Goal: Transaction & Acquisition: Purchase product/service

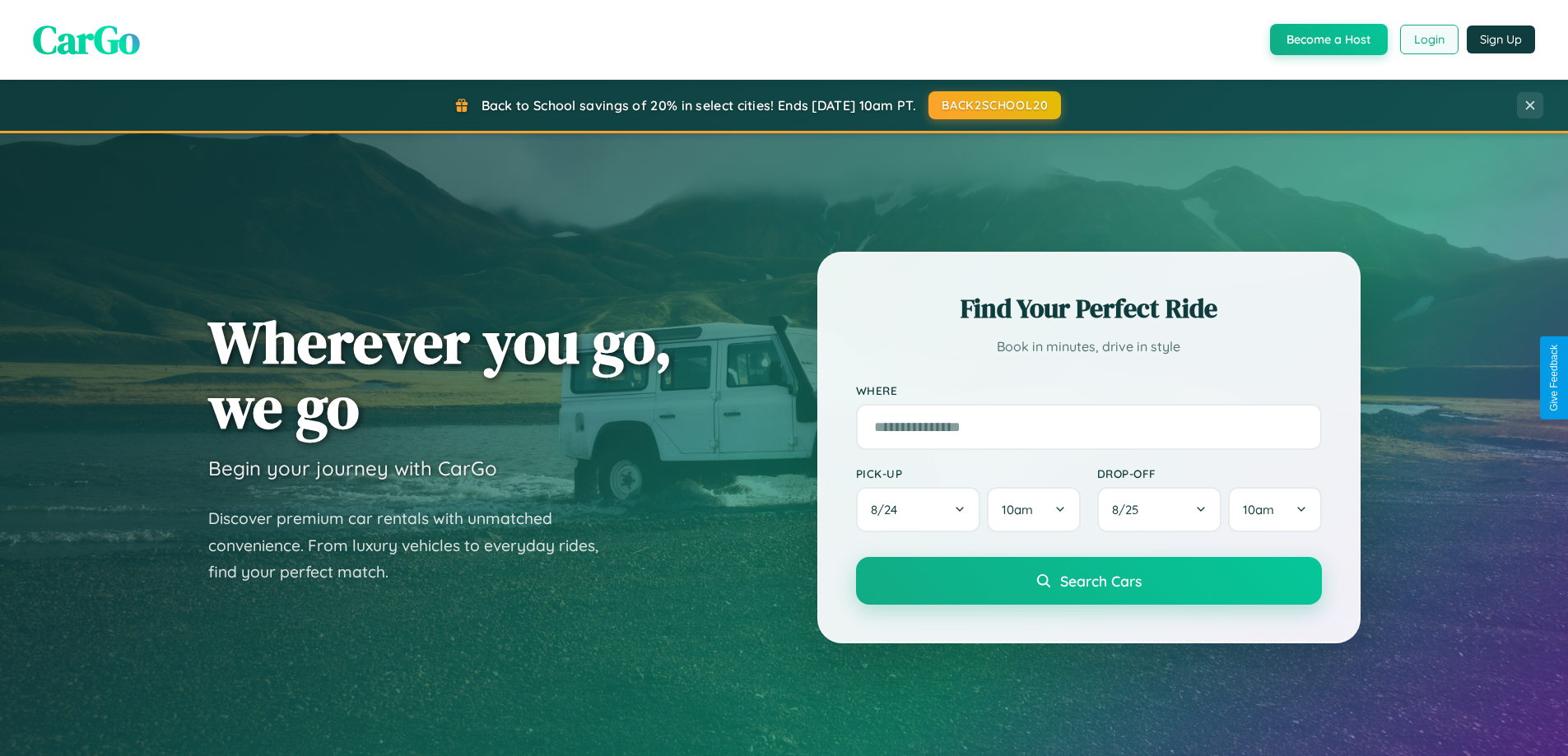
click at [1428, 39] on button "Login" at bounding box center [1429, 39] width 58 height 30
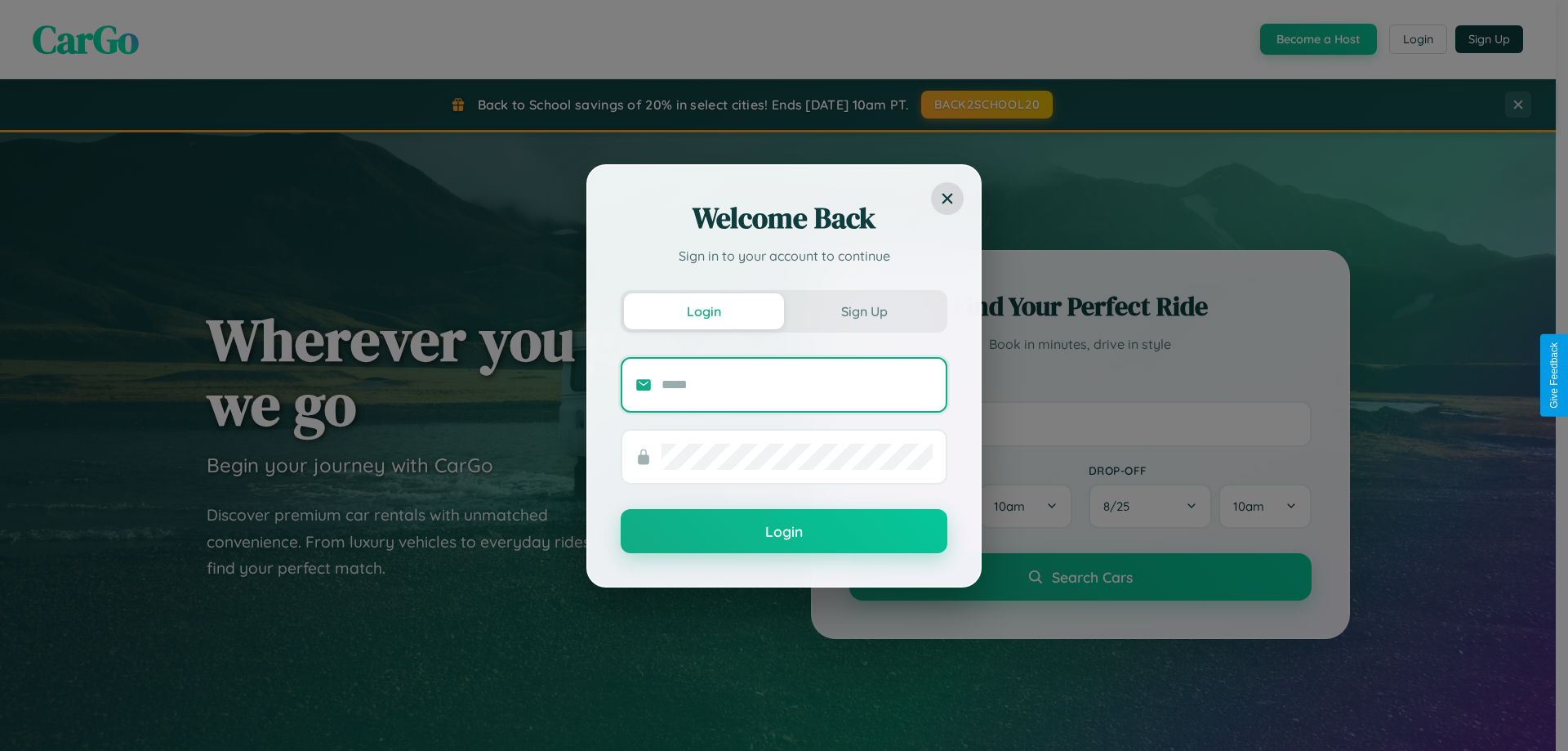
click at [798, 384] on input "text" at bounding box center [798, 384] width 271 height 26
type input "**********"
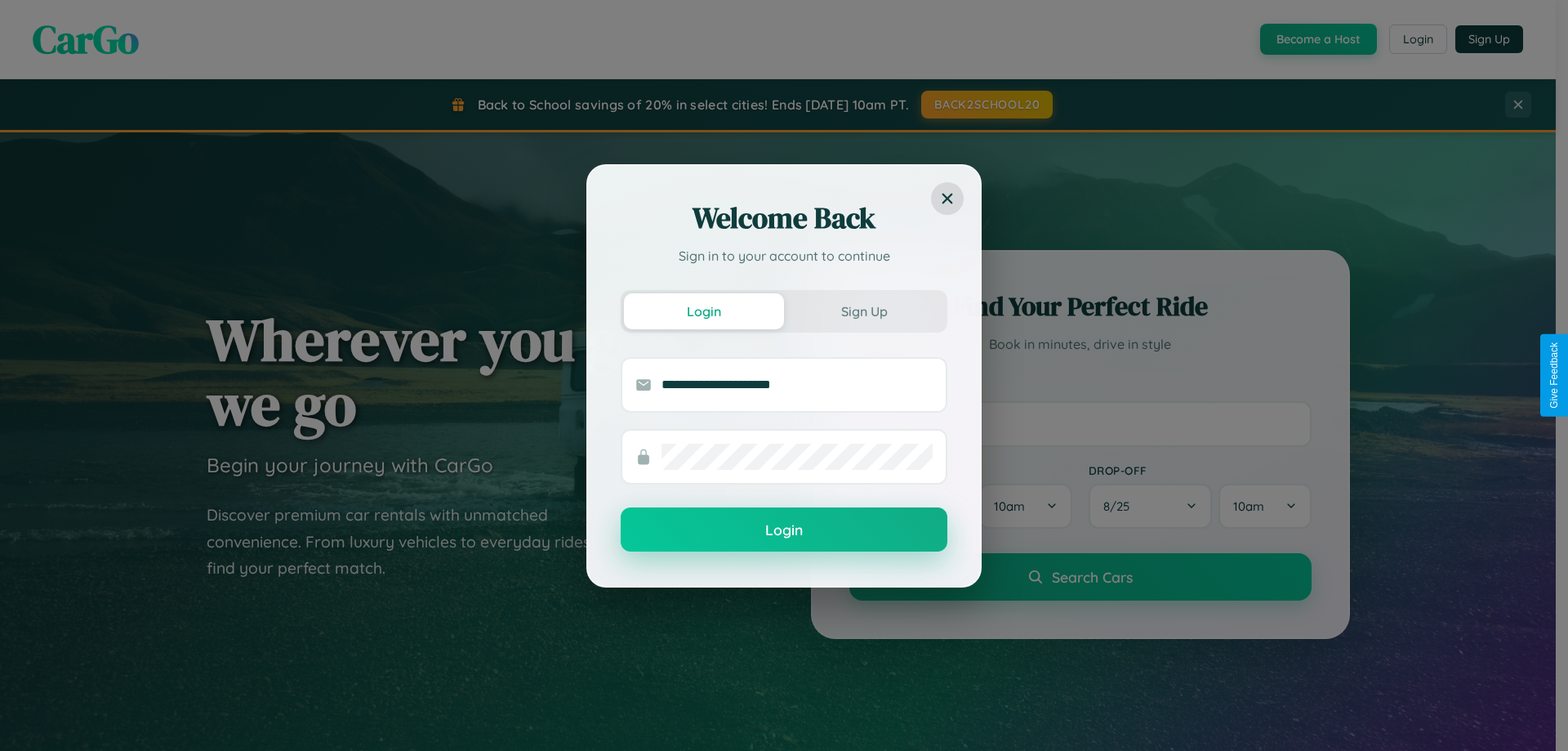
click at [784, 530] on button "Login" at bounding box center [784, 530] width 327 height 44
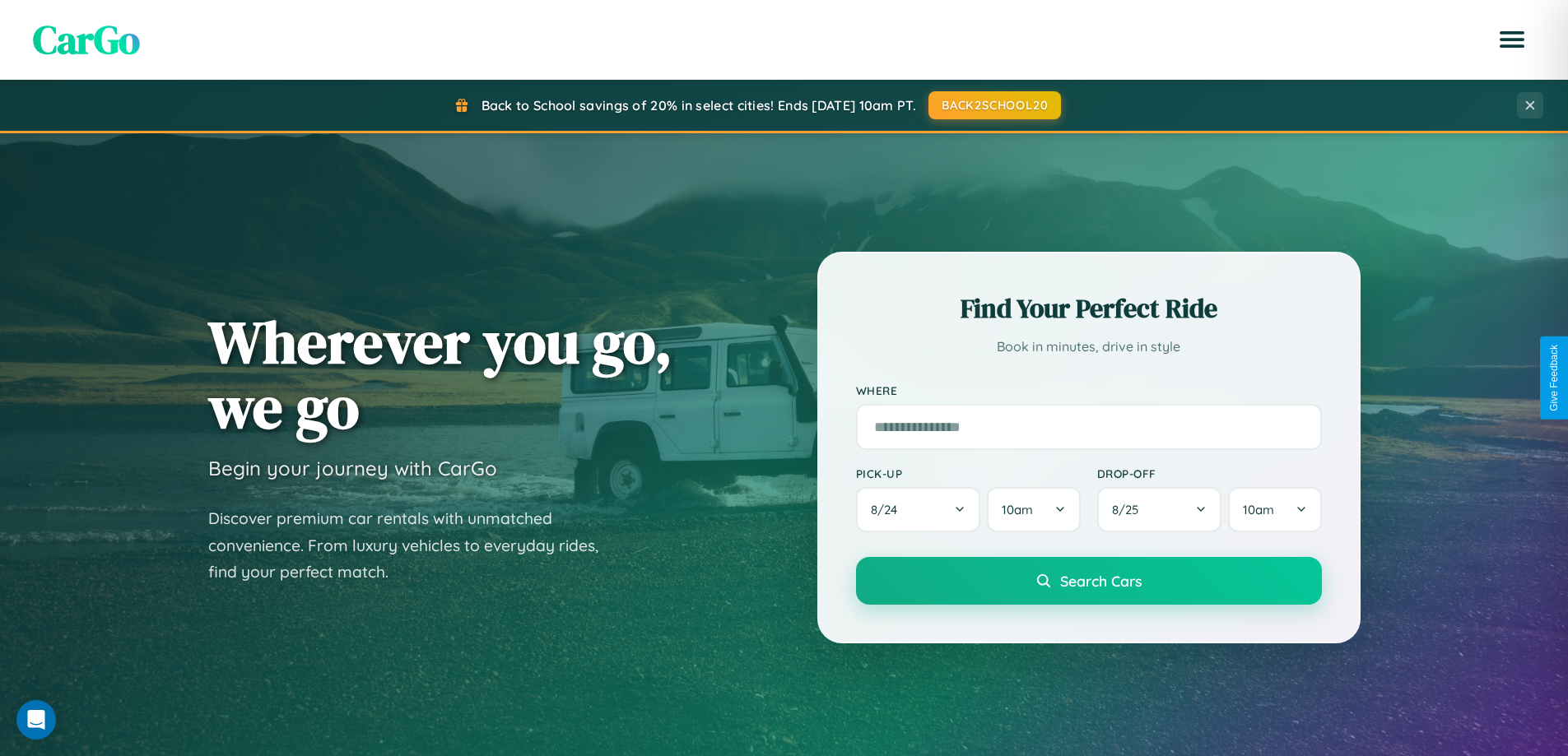
scroll to position [710, 0]
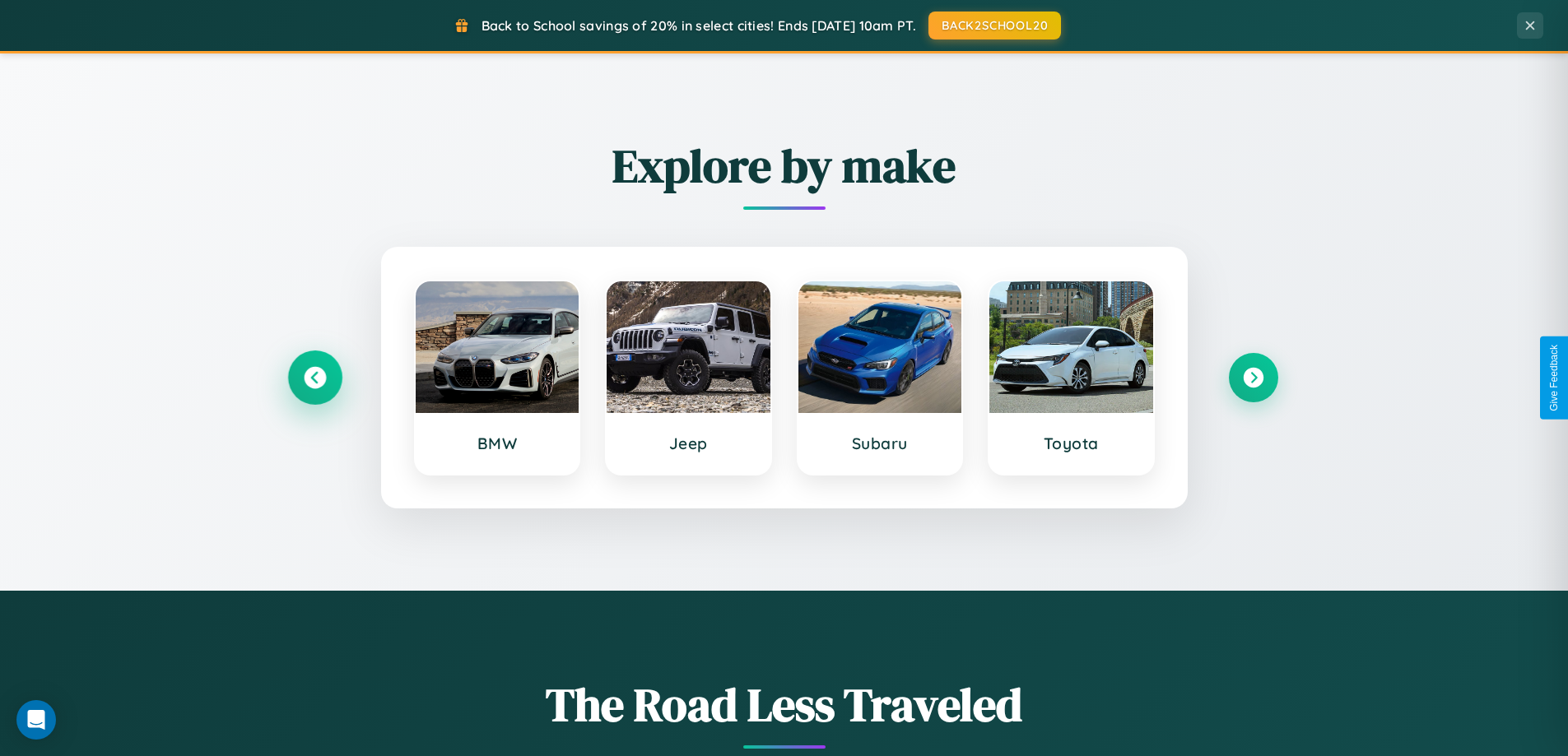
click at [314, 378] on icon at bounding box center [315, 378] width 22 height 22
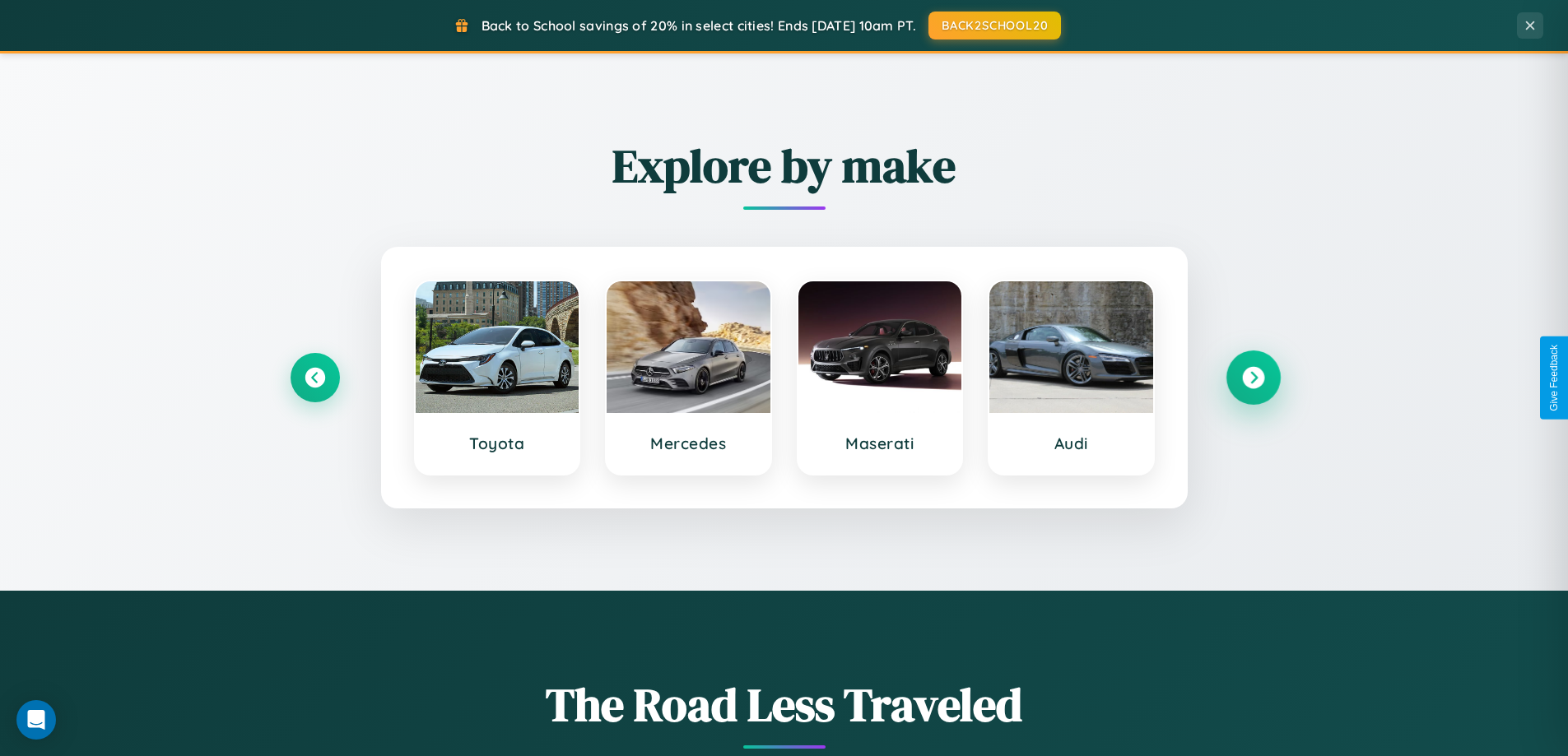
click at [1252, 378] on icon at bounding box center [1253, 378] width 22 height 22
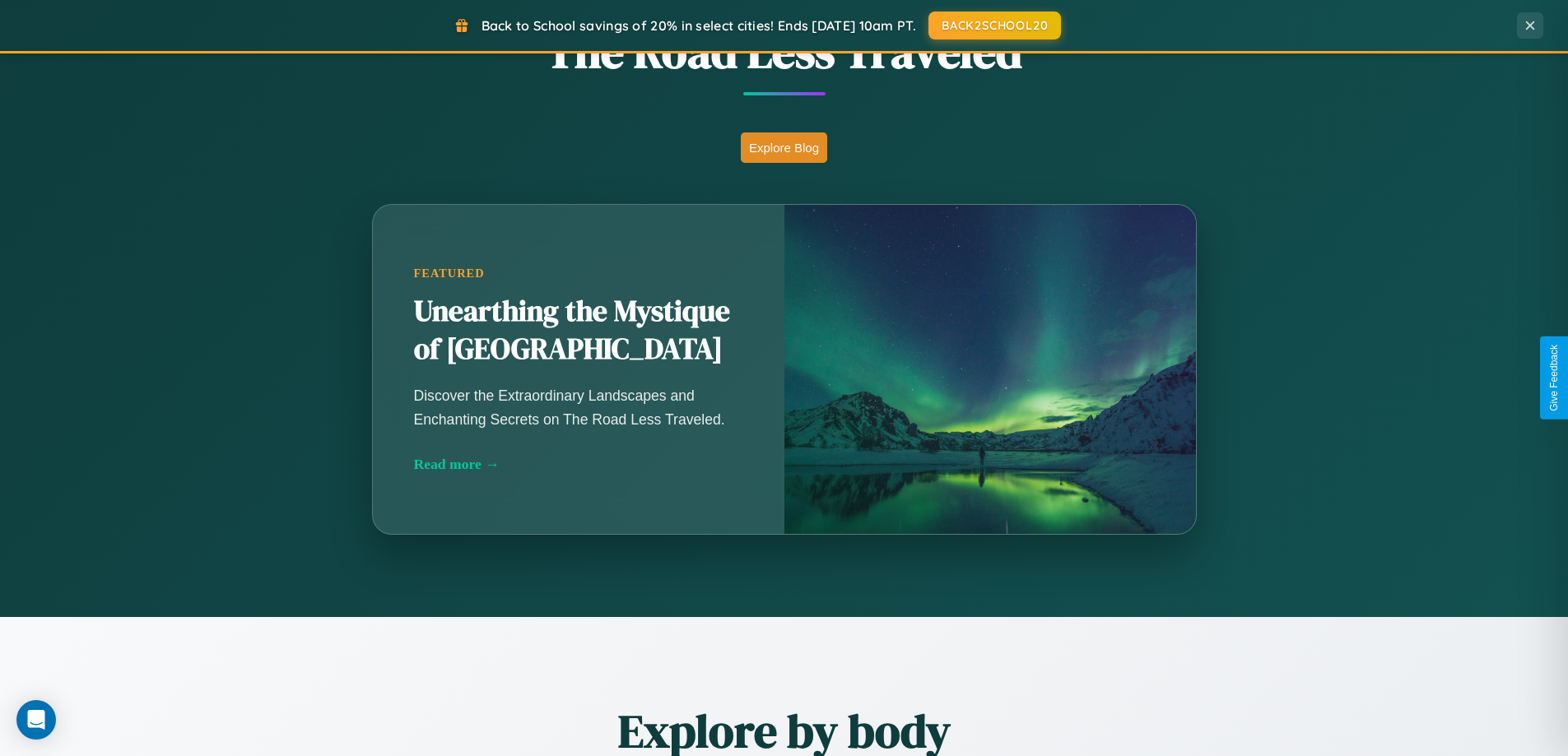
scroll to position [3166, 0]
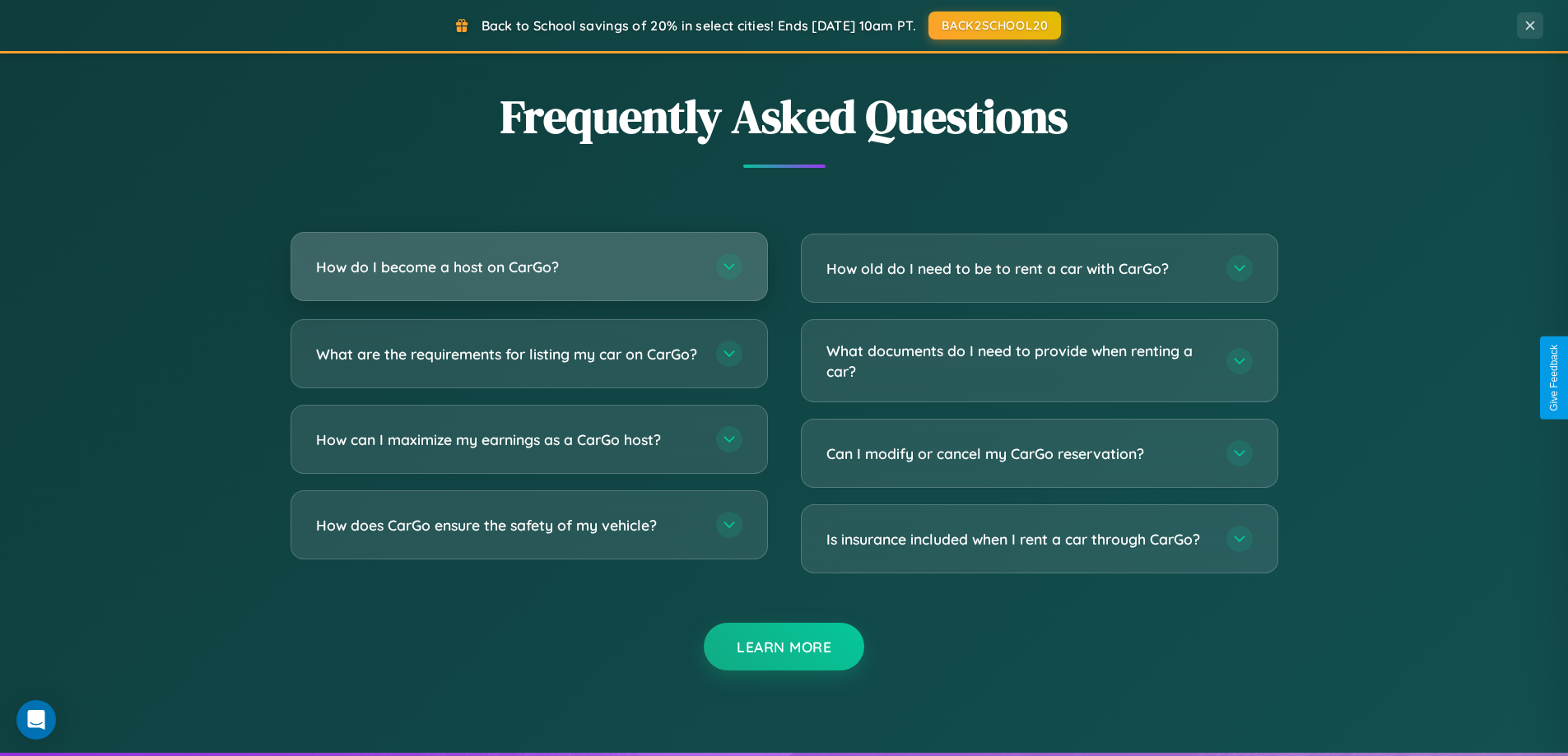
click at [529, 268] on h3 "How do I become a host on CarGo?" at bounding box center [507, 267] width 383 height 21
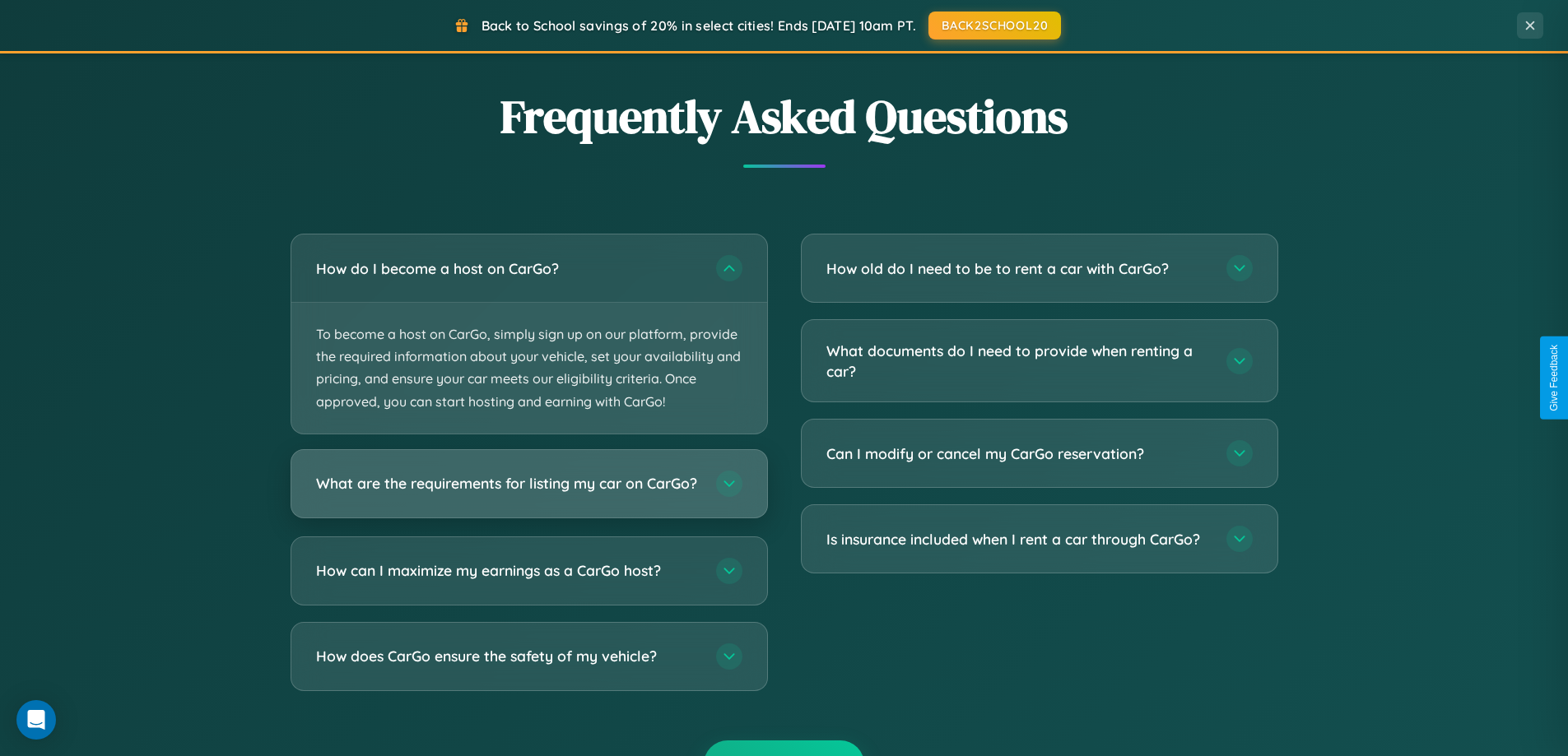
click at [529, 492] on h3 "What are the requirements for listing my car on CarGo?" at bounding box center [507, 483] width 383 height 21
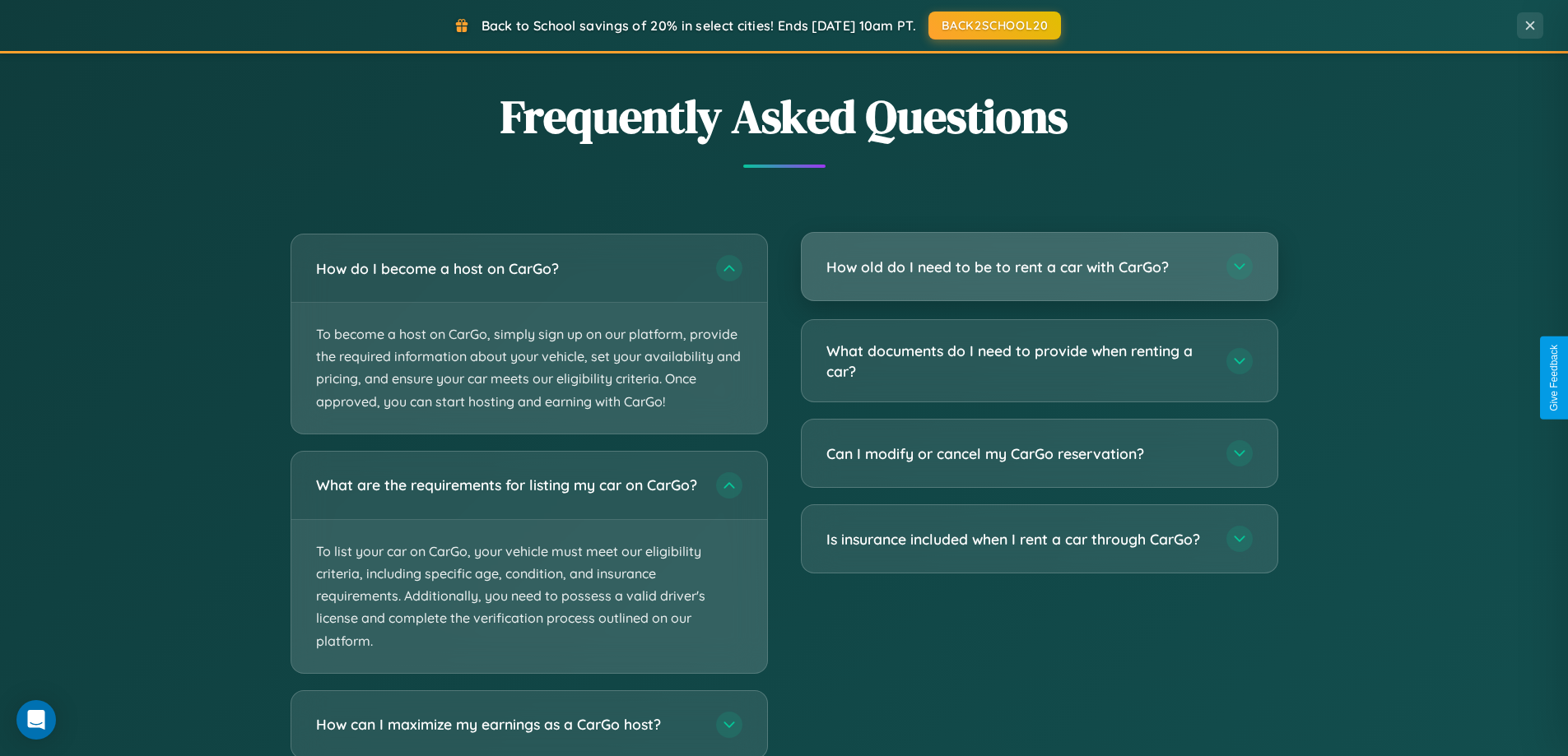
click at [1038, 268] on h3 "How old do I need to be to rent a car with CarGo?" at bounding box center [1017, 267] width 383 height 21
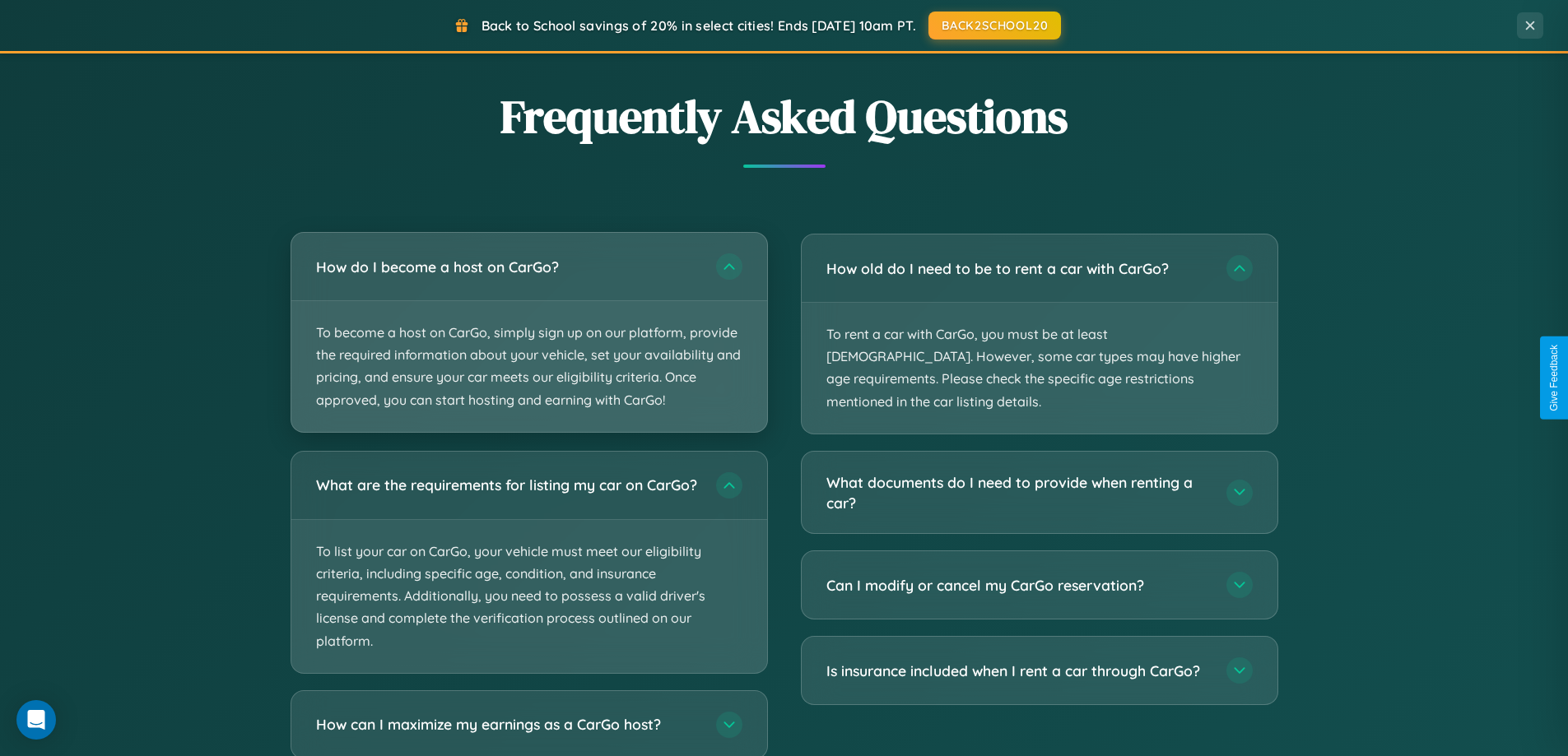
click at [529, 332] on p "To become a host on CarGo, simply sign up on our platform, provide the required…" at bounding box center [529, 367] width 476 height 131
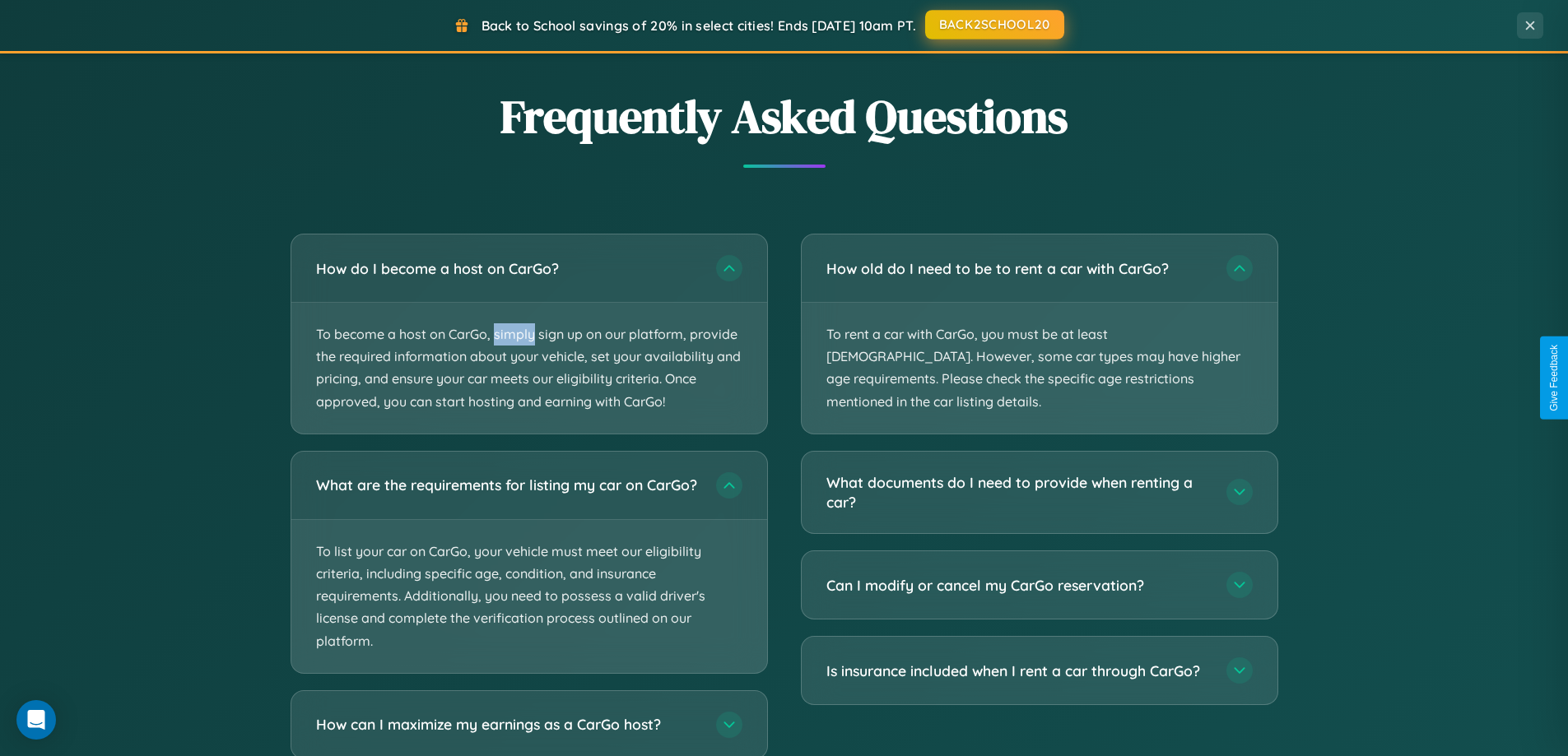
click at [994, 25] on button "BACK2SCHOOL20" at bounding box center [995, 25] width 139 height 30
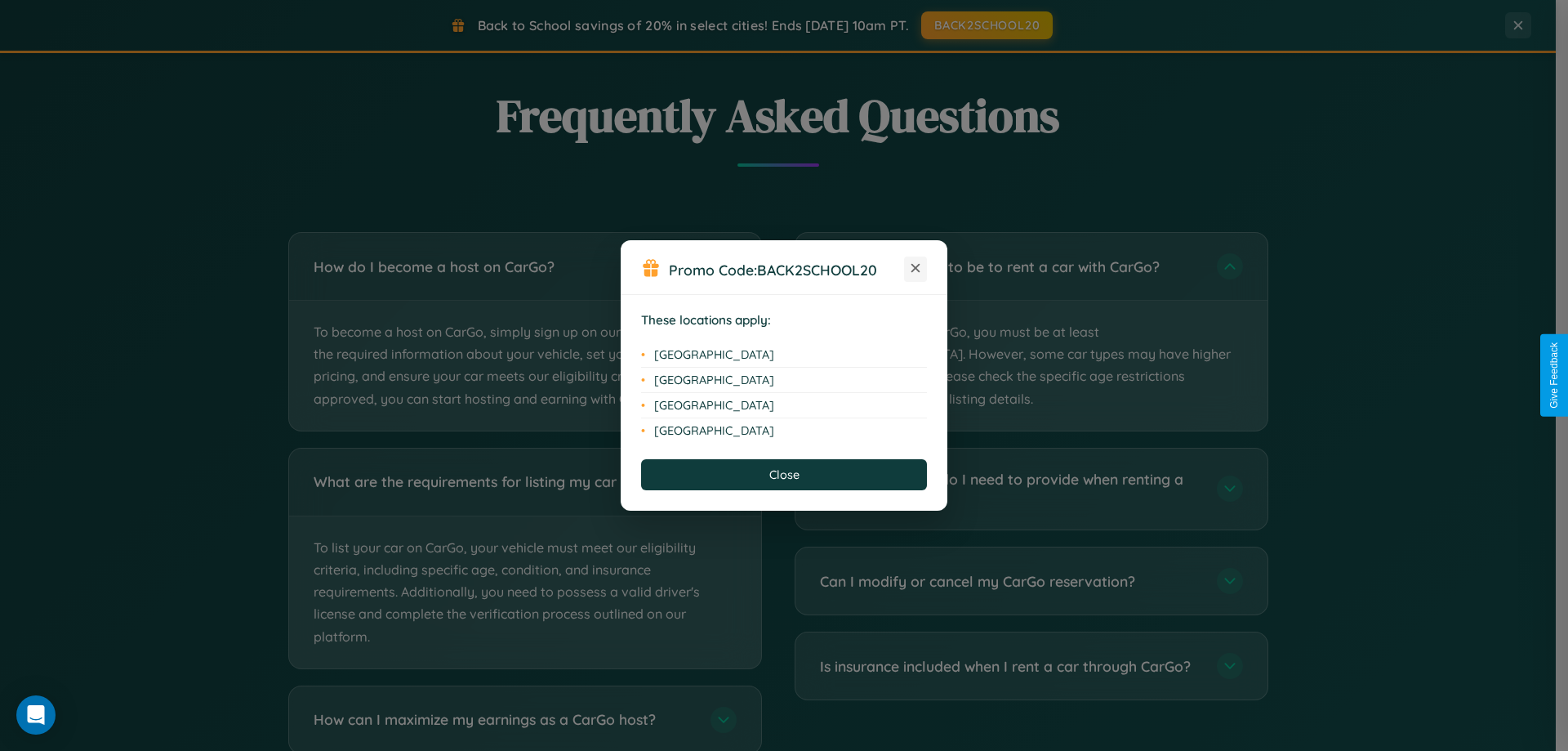
click at [916, 269] on icon at bounding box center [916, 268] width 9 height 9
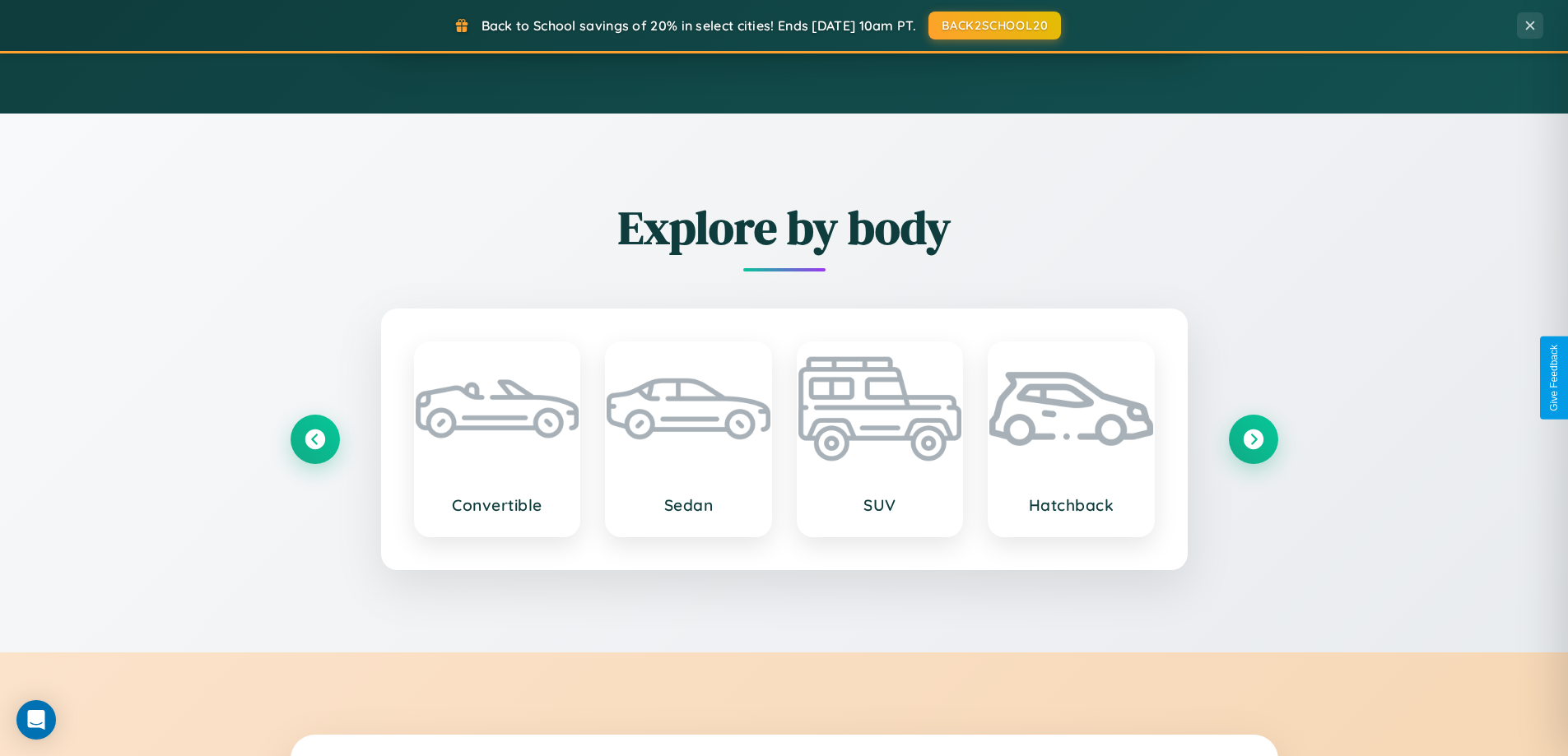
scroll to position [48, 0]
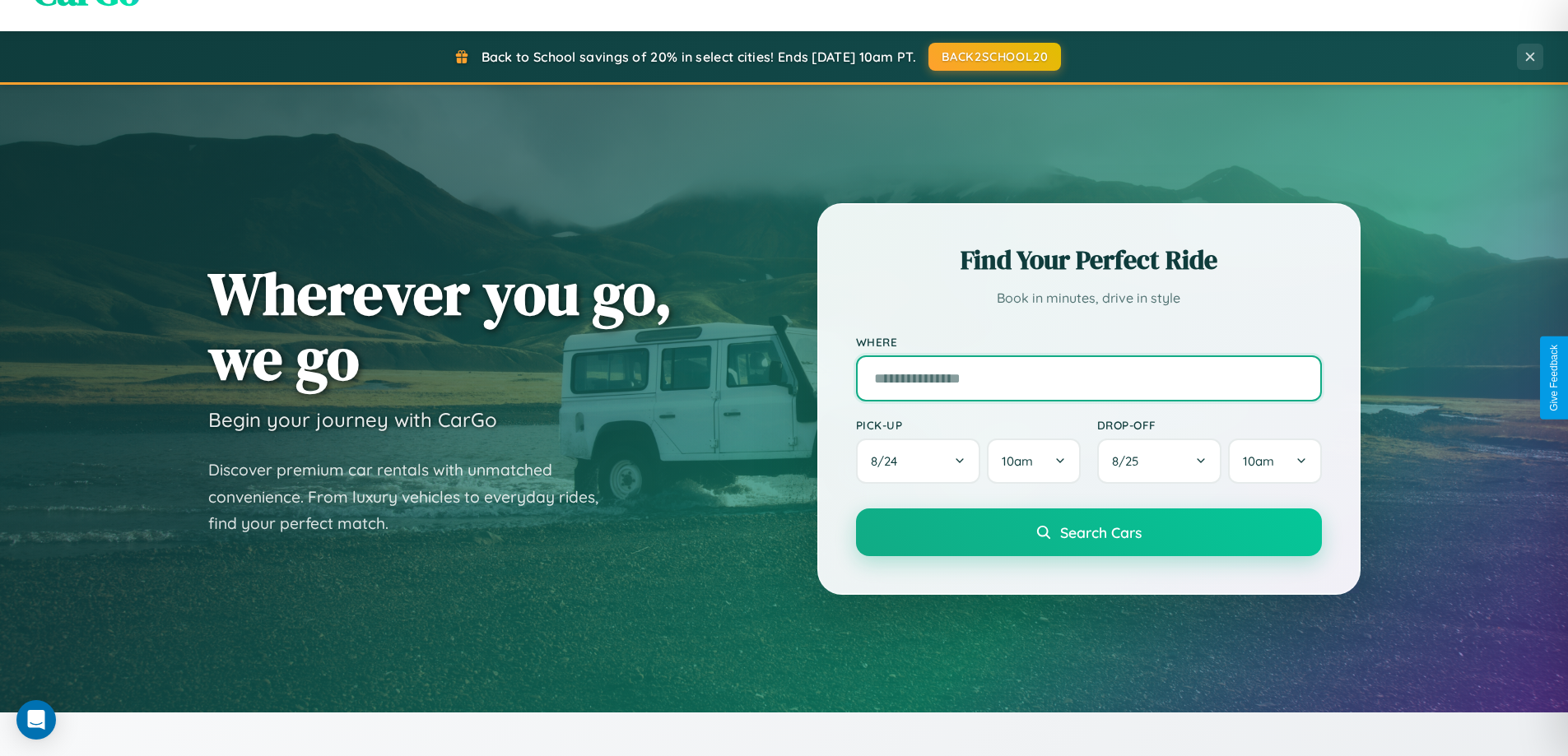
click at [1088, 378] on input "text" at bounding box center [1089, 378] width 466 height 46
type input "******"
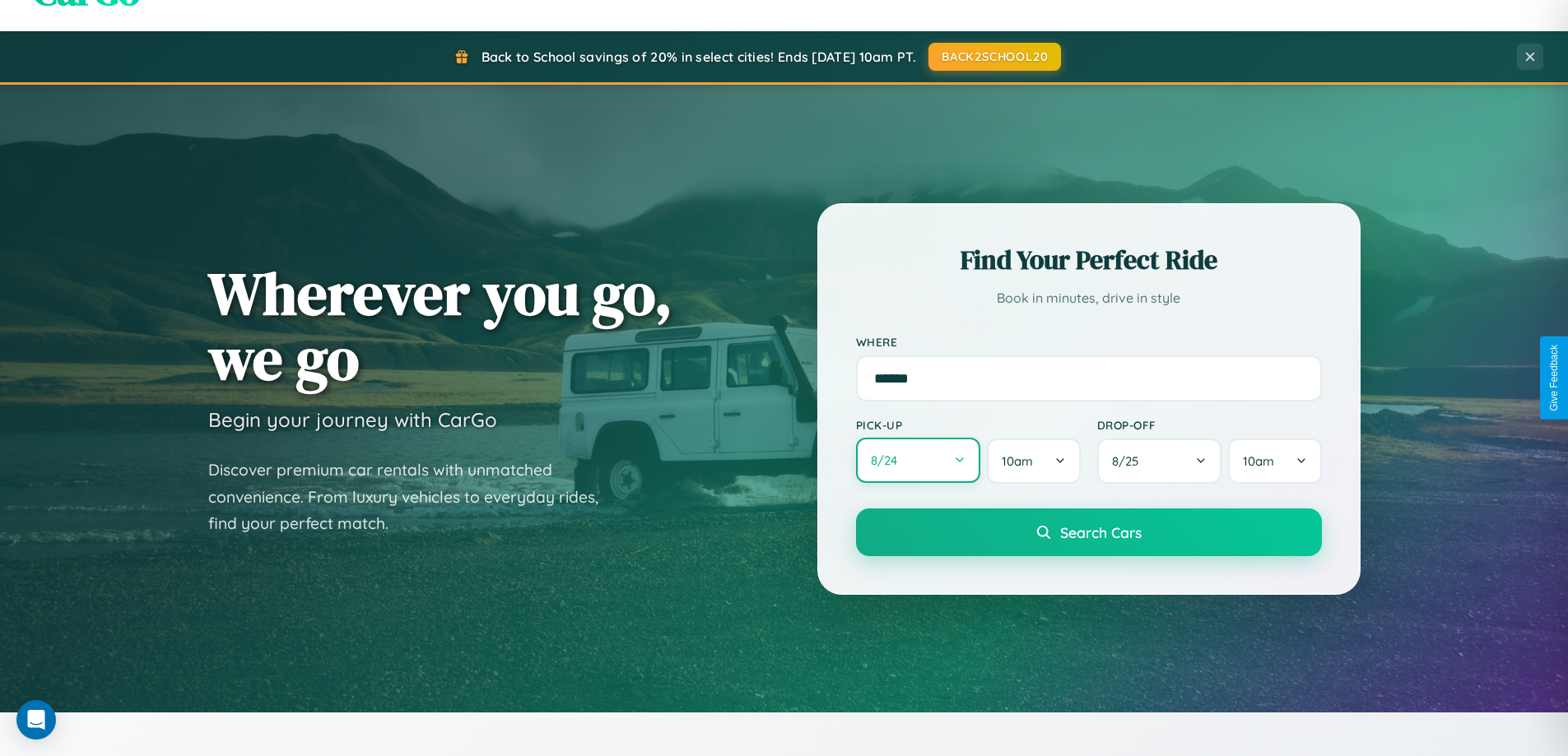
click at [917, 460] on button "8 / 24" at bounding box center [918, 460] width 125 height 45
select select "*"
select select "****"
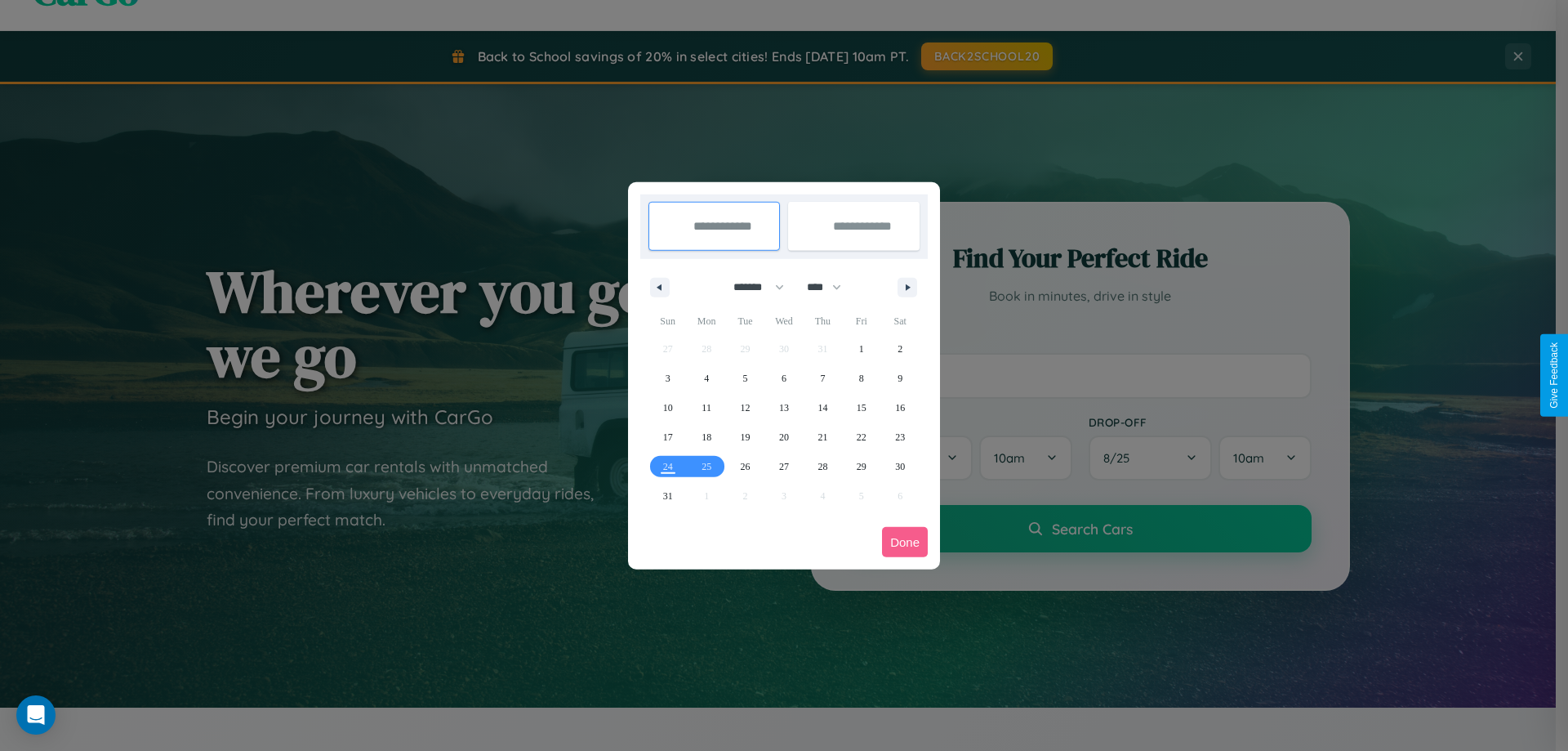
drag, startPoint x: 751, startPoint y: 286, endPoint x: 784, endPoint y: 328, distance: 53.4
click at [751, 286] on select "******* ******** ***** ***** *** **** **** ****** ********* ******* ******** **…" at bounding box center [756, 287] width 70 height 27
select select "*"
drag, startPoint x: 832, startPoint y: 286, endPoint x: 784, endPoint y: 328, distance: 63.8
click at [832, 286] on select "**** **** **** **** **** **** **** **** **** **** **** **** **** **** **** ****…" at bounding box center [823, 287] width 49 height 27
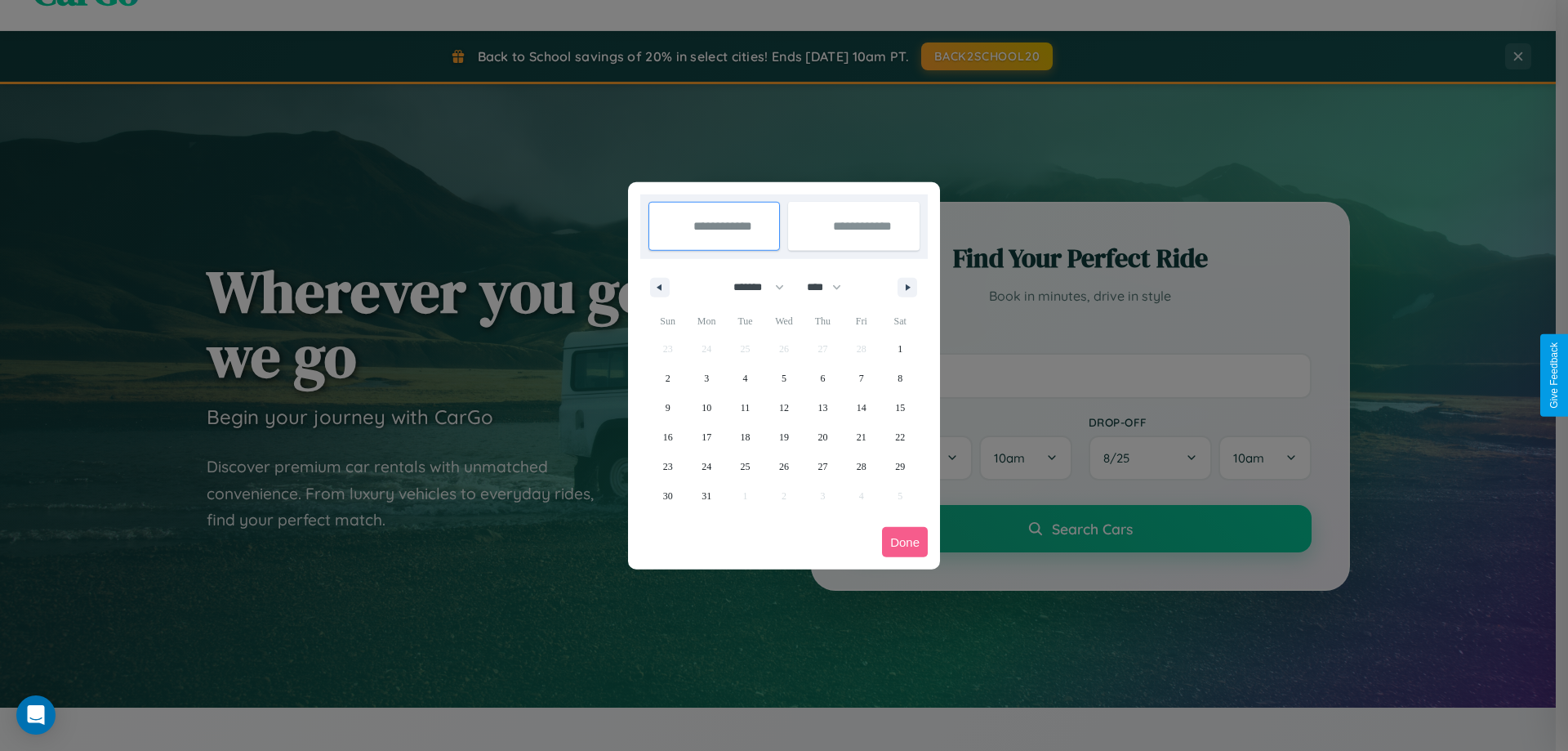
select select "****"
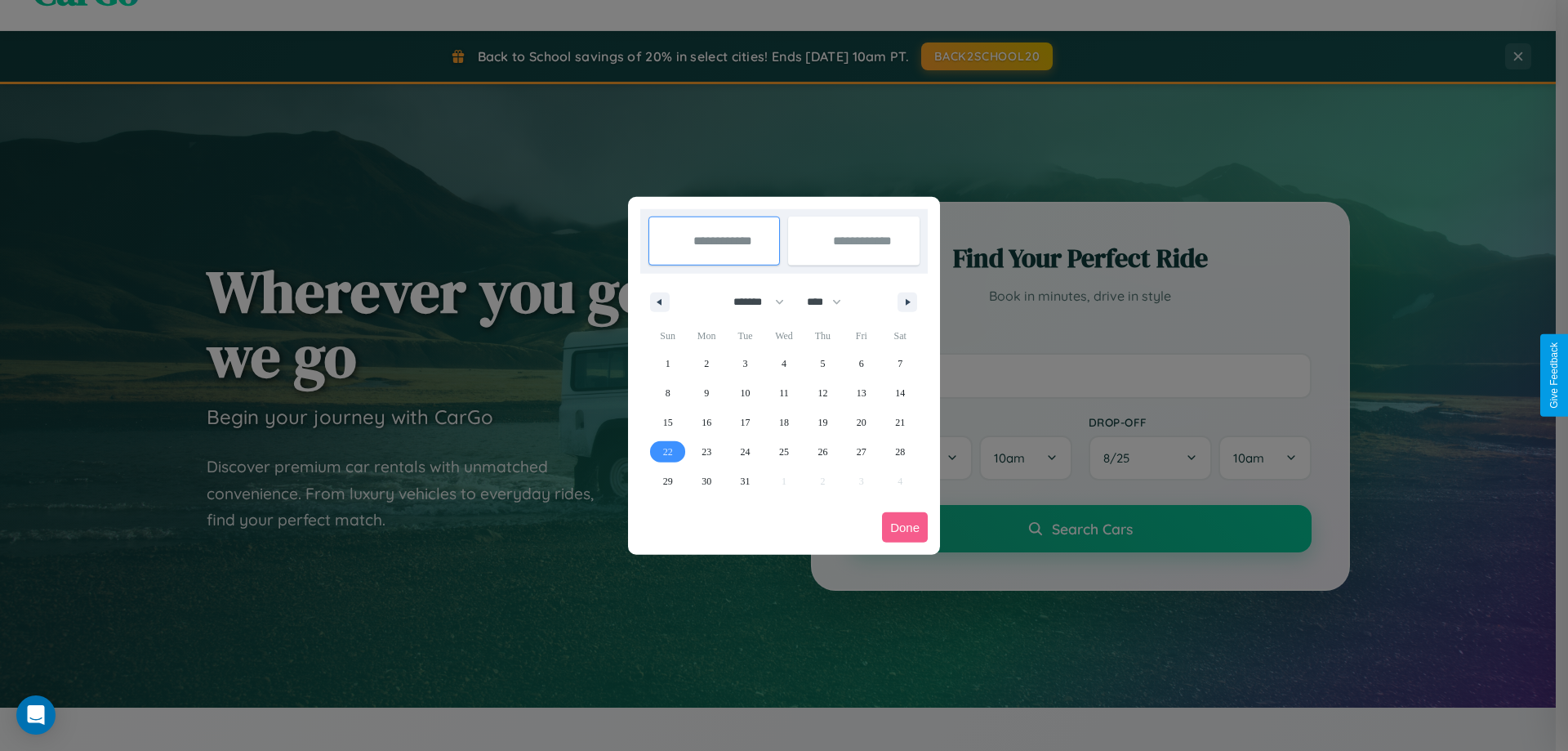
click at [667, 451] on span "22" at bounding box center [667, 452] width 10 height 30
type input "**********"
click at [908, 302] on icon "button" at bounding box center [910, 302] width 8 height 6
select select "*"
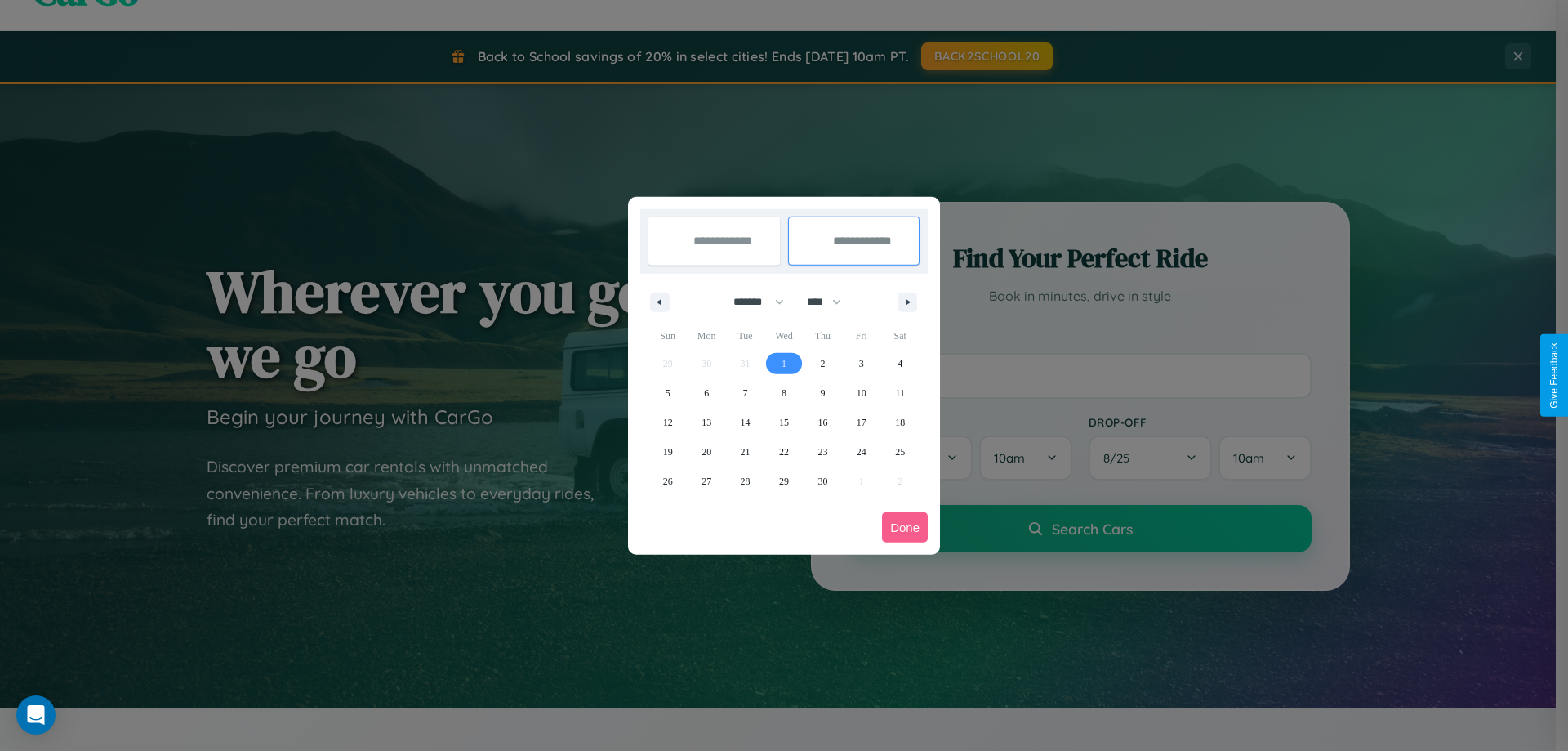
click at [783, 363] on span "1" at bounding box center [784, 363] width 5 height 30
type input "**********"
select select "*"
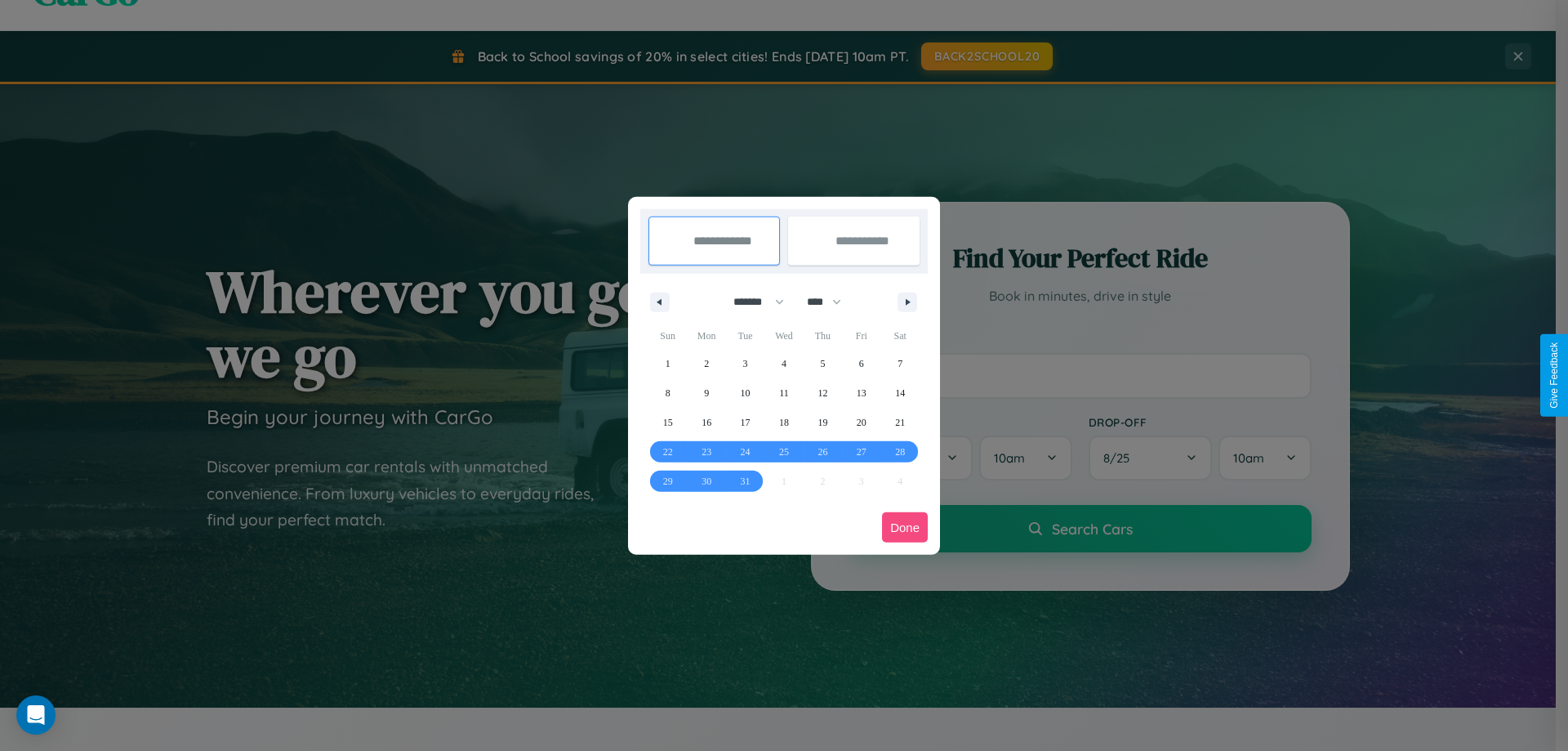
click at [905, 527] on button "Done" at bounding box center [905, 527] width 46 height 30
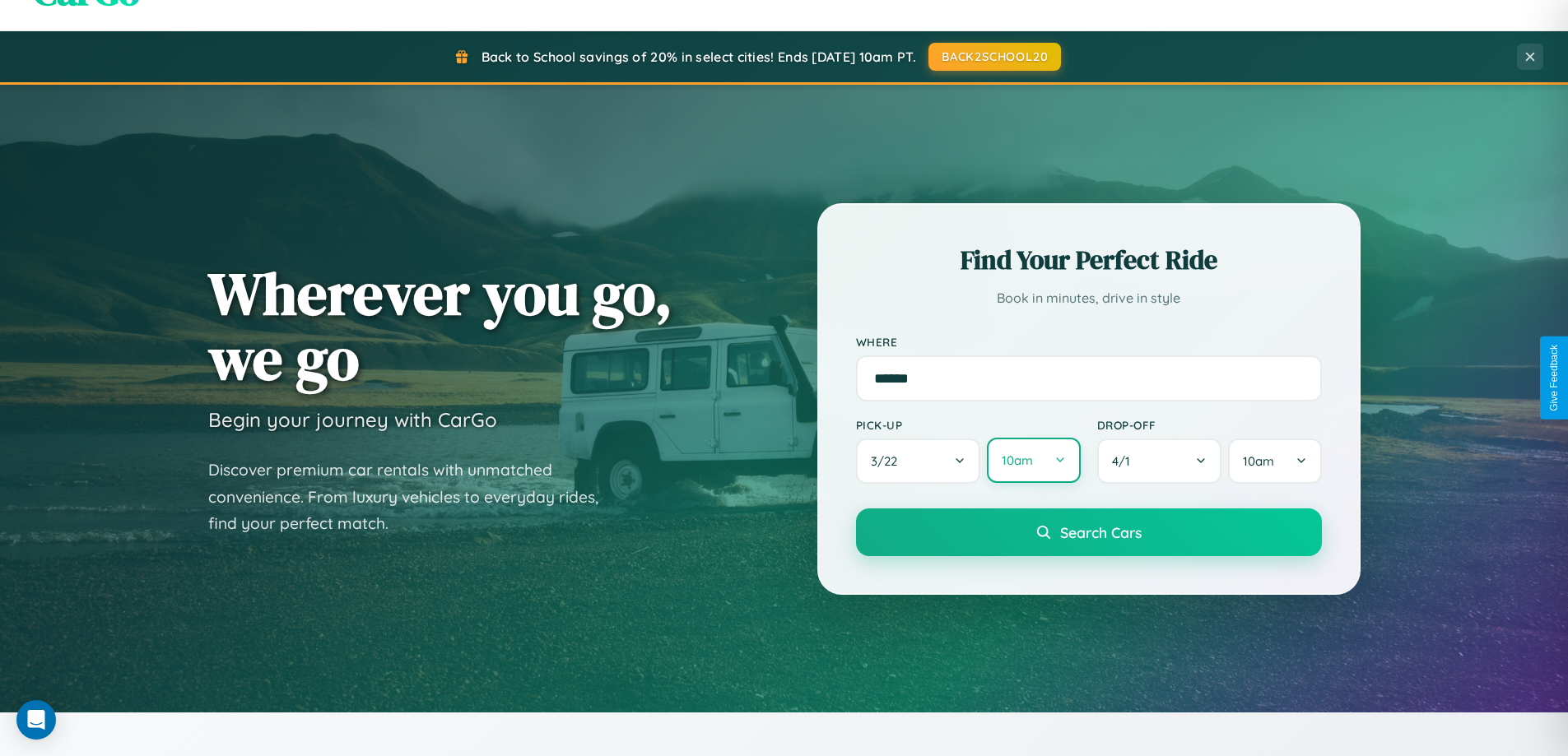
click at [1033, 461] on button "10am" at bounding box center [1033, 460] width 93 height 45
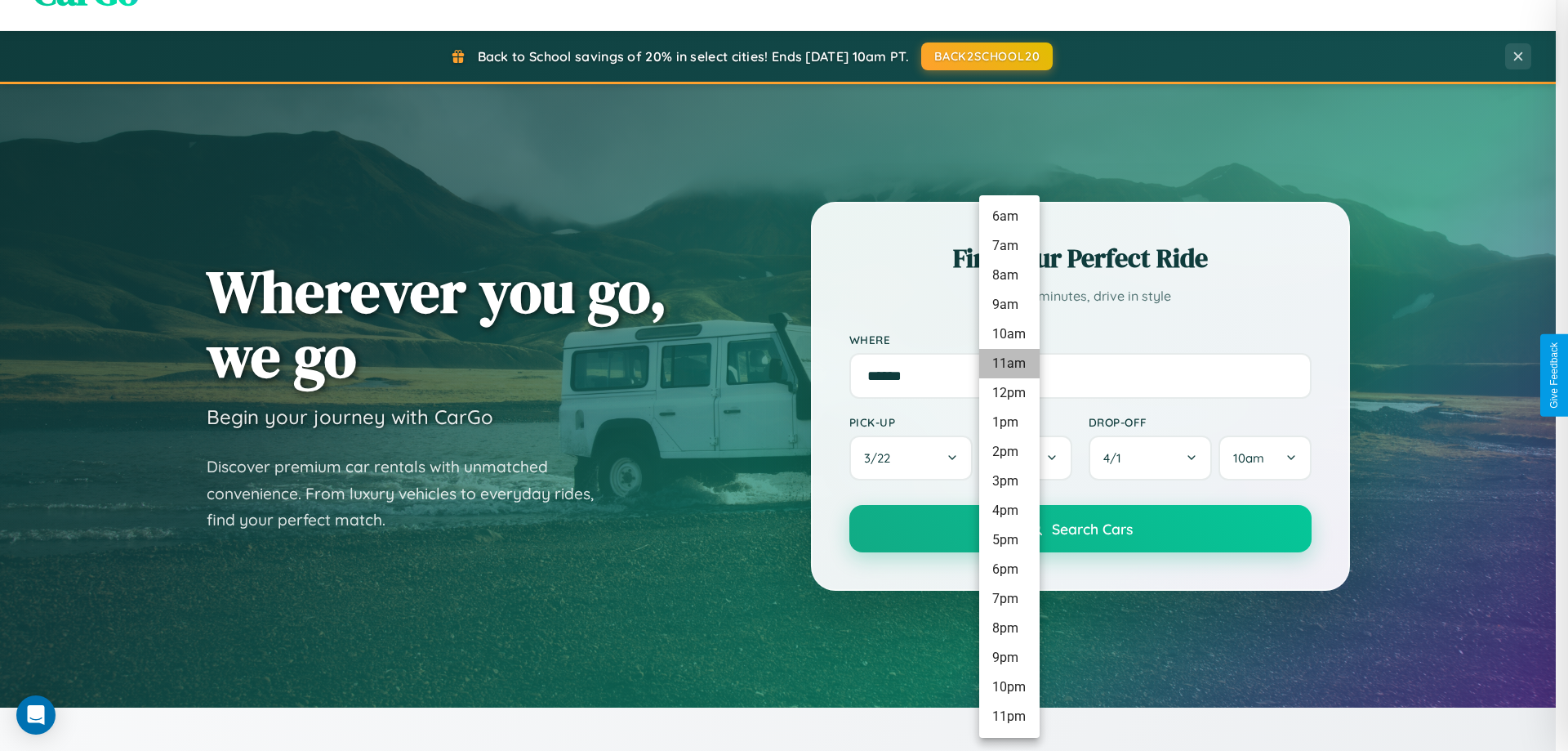
click at [1009, 363] on li "11am" at bounding box center [1009, 363] width 61 height 30
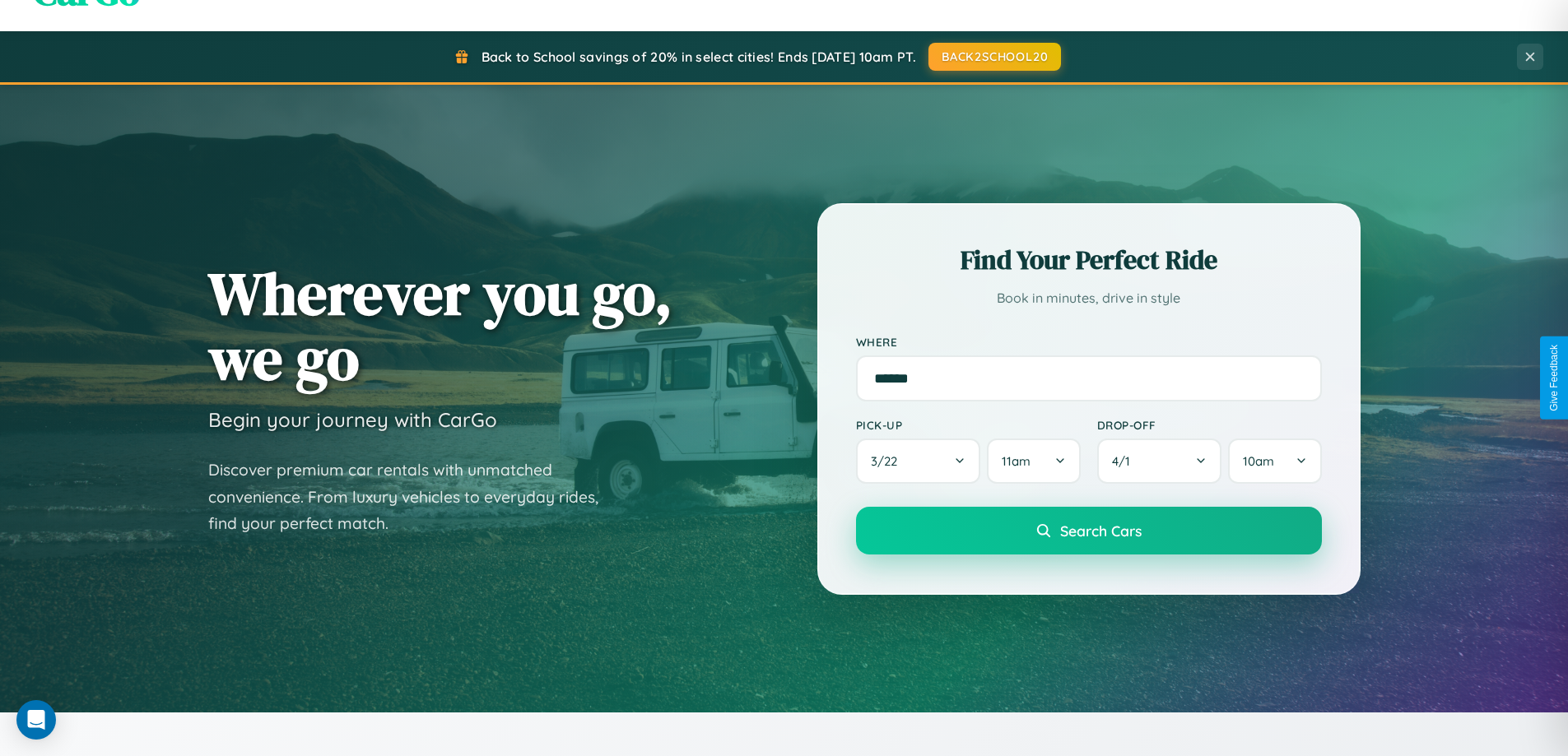
click at [1088, 531] on span "Search Cars" at bounding box center [1101, 530] width 82 height 18
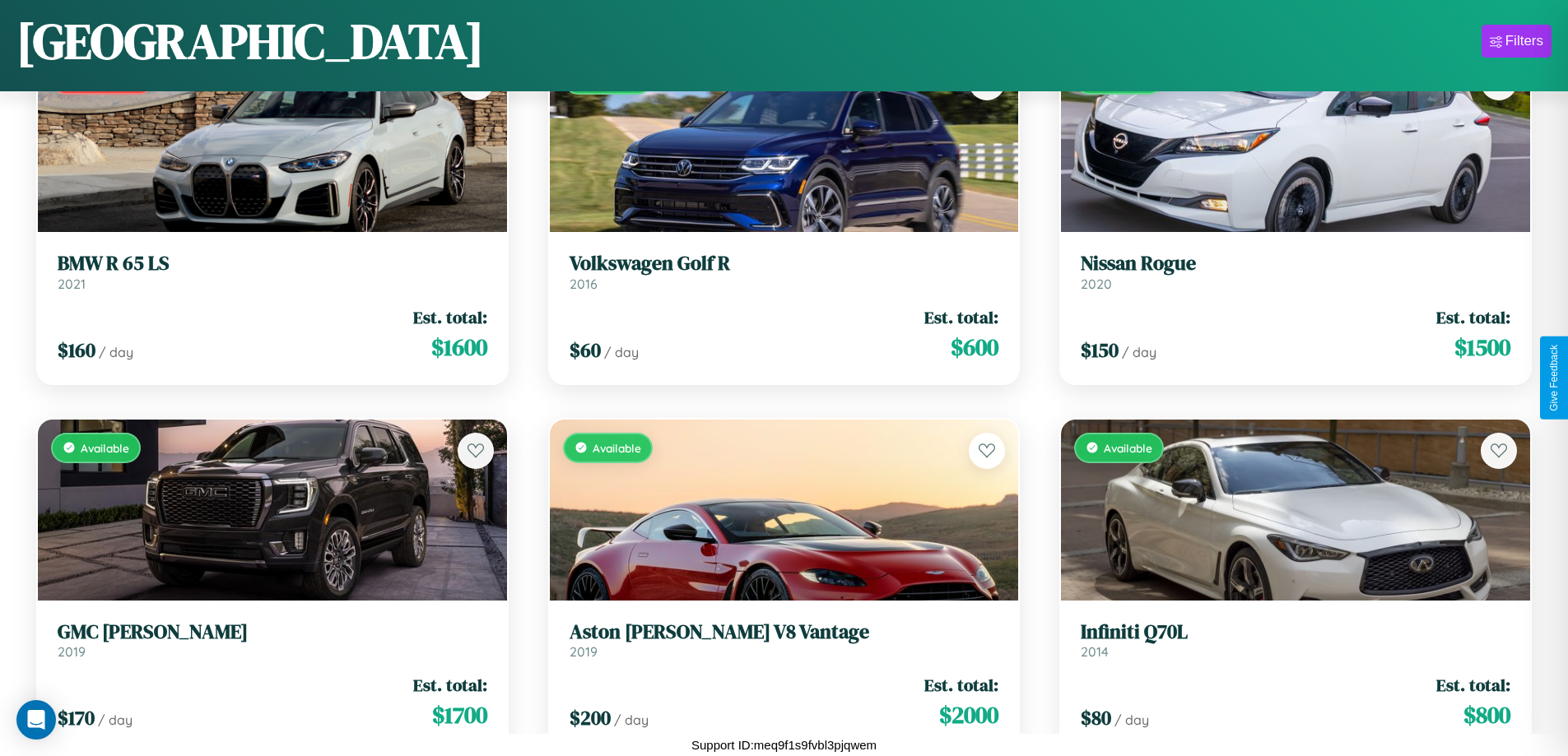
scroll to position [7600, 0]
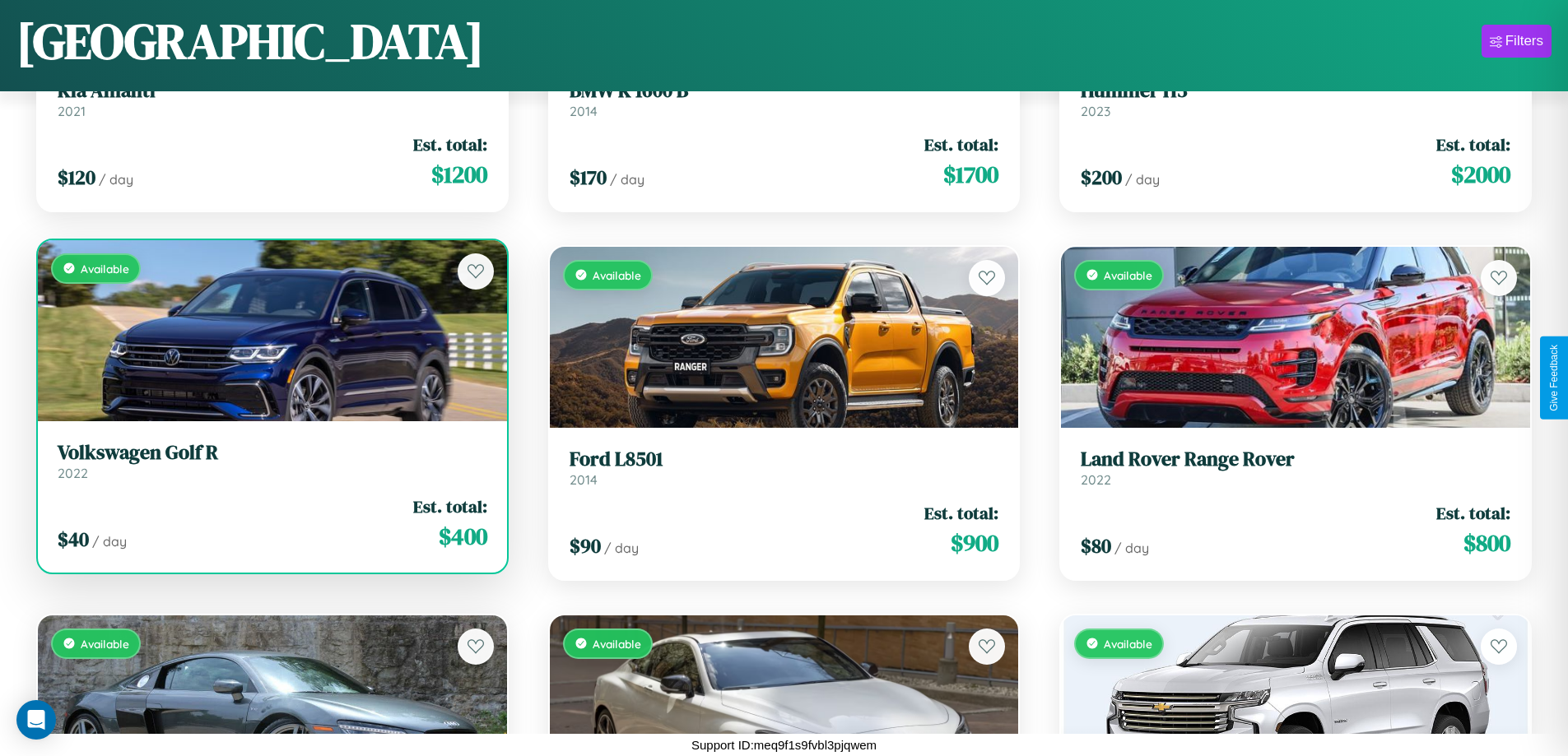
click at [270, 337] on div "Available" at bounding box center [273, 330] width 470 height 181
click at [270, 330] on div "Available" at bounding box center [273, 330] width 470 height 181
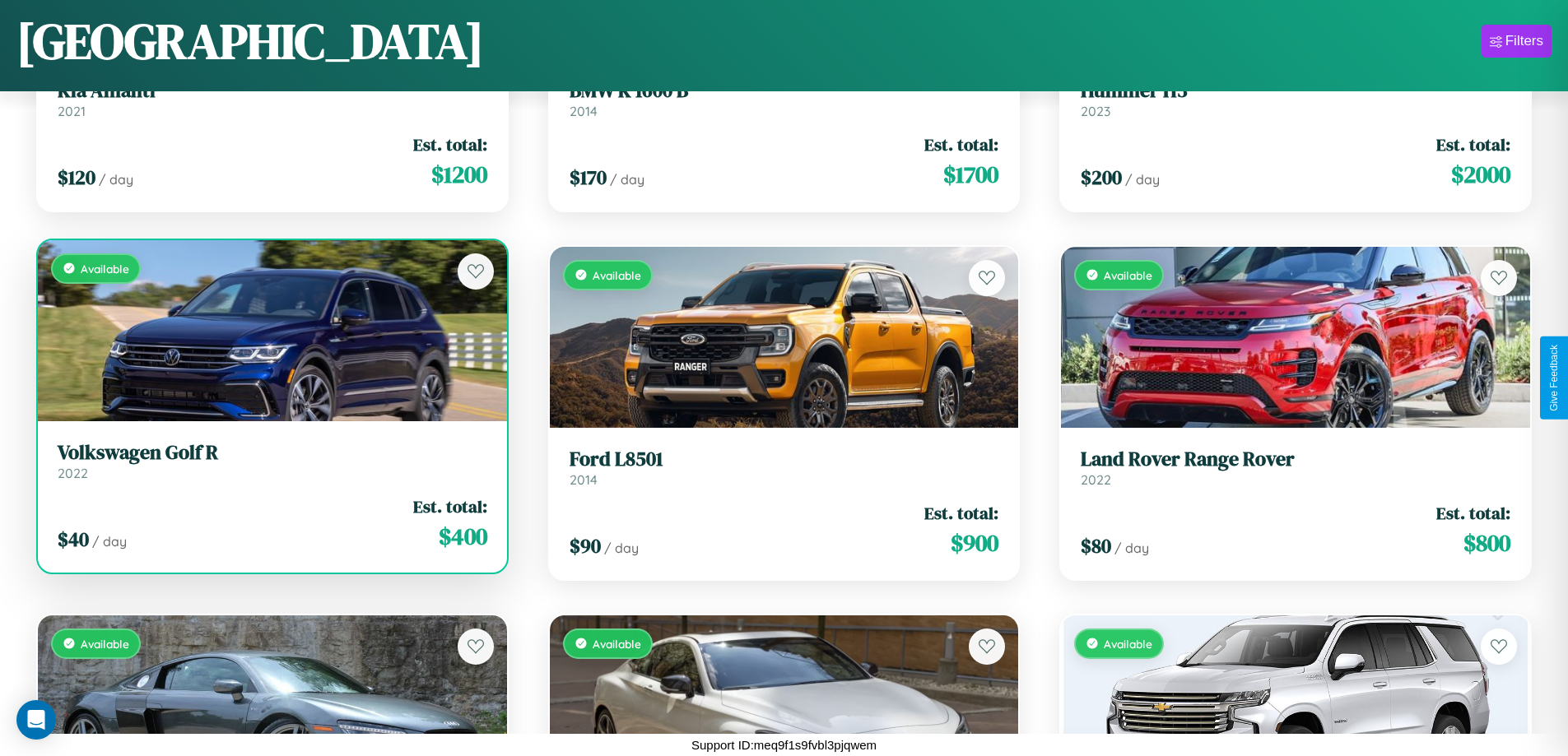
click at [270, 330] on div "Available" at bounding box center [273, 330] width 470 height 181
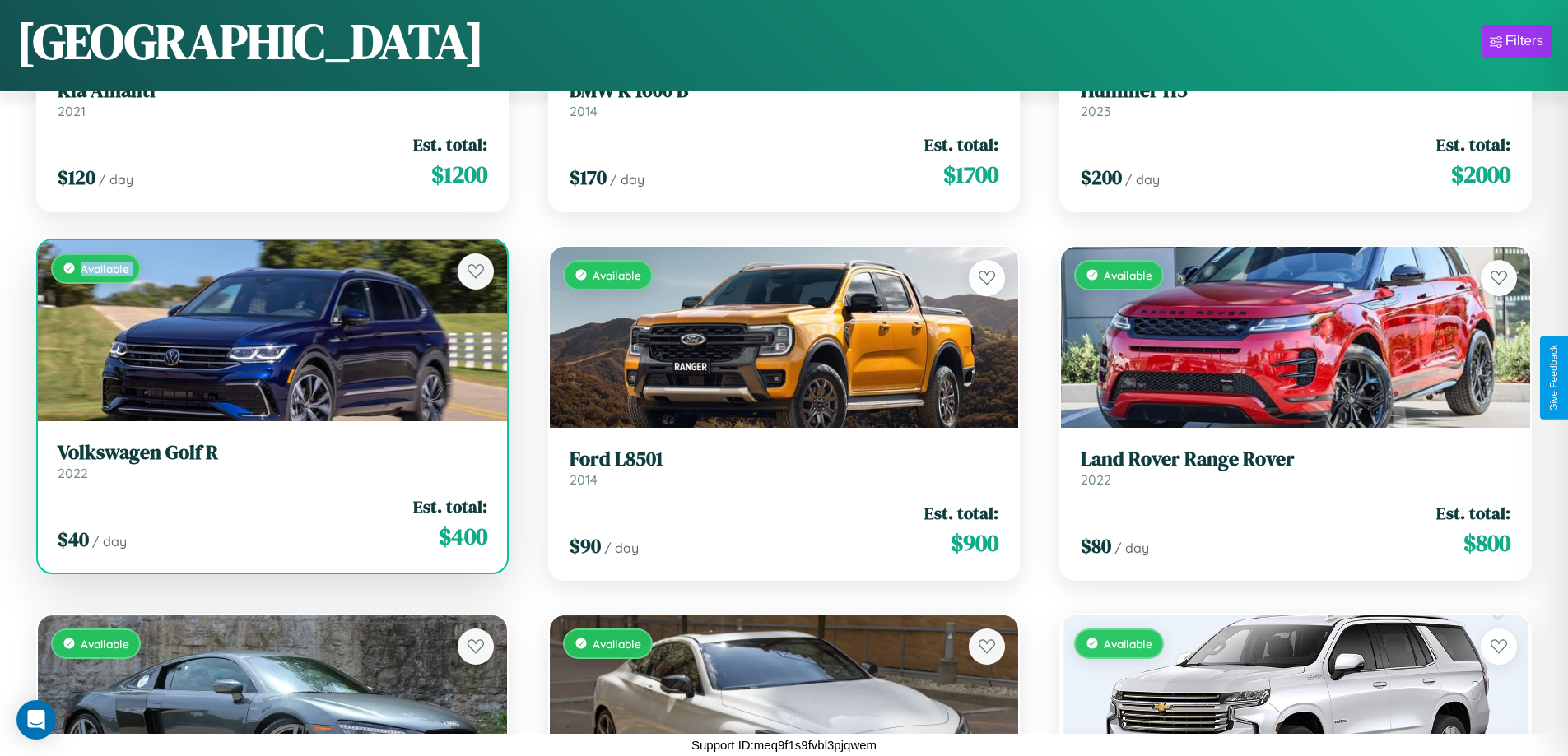
click at [270, 330] on div "Available" at bounding box center [273, 330] width 470 height 181
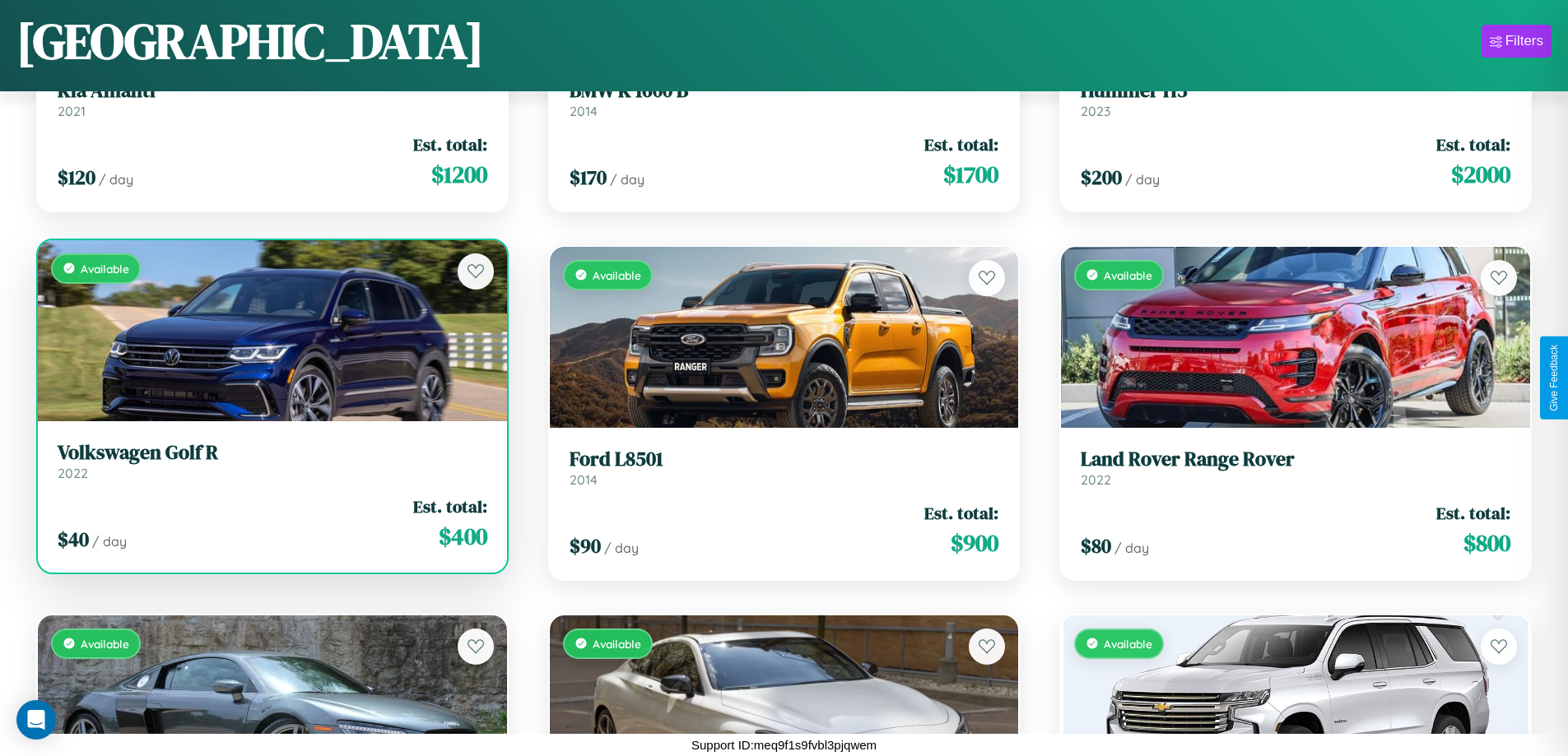
click at [270, 330] on div "Available" at bounding box center [273, 330] width 470 height 181
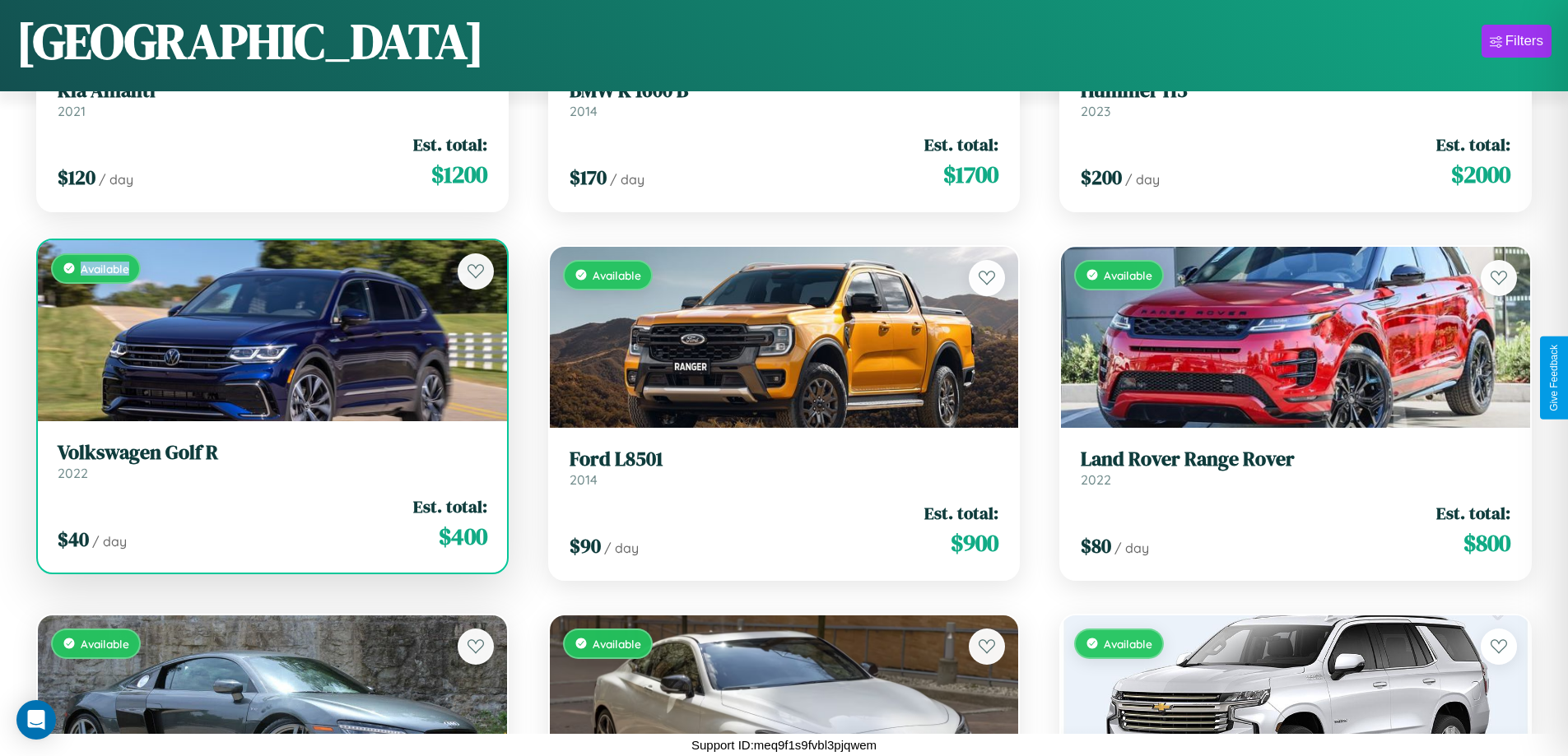
click at [270, 330] on div "Available" at bounding box center [273, 330] width 470 height 181
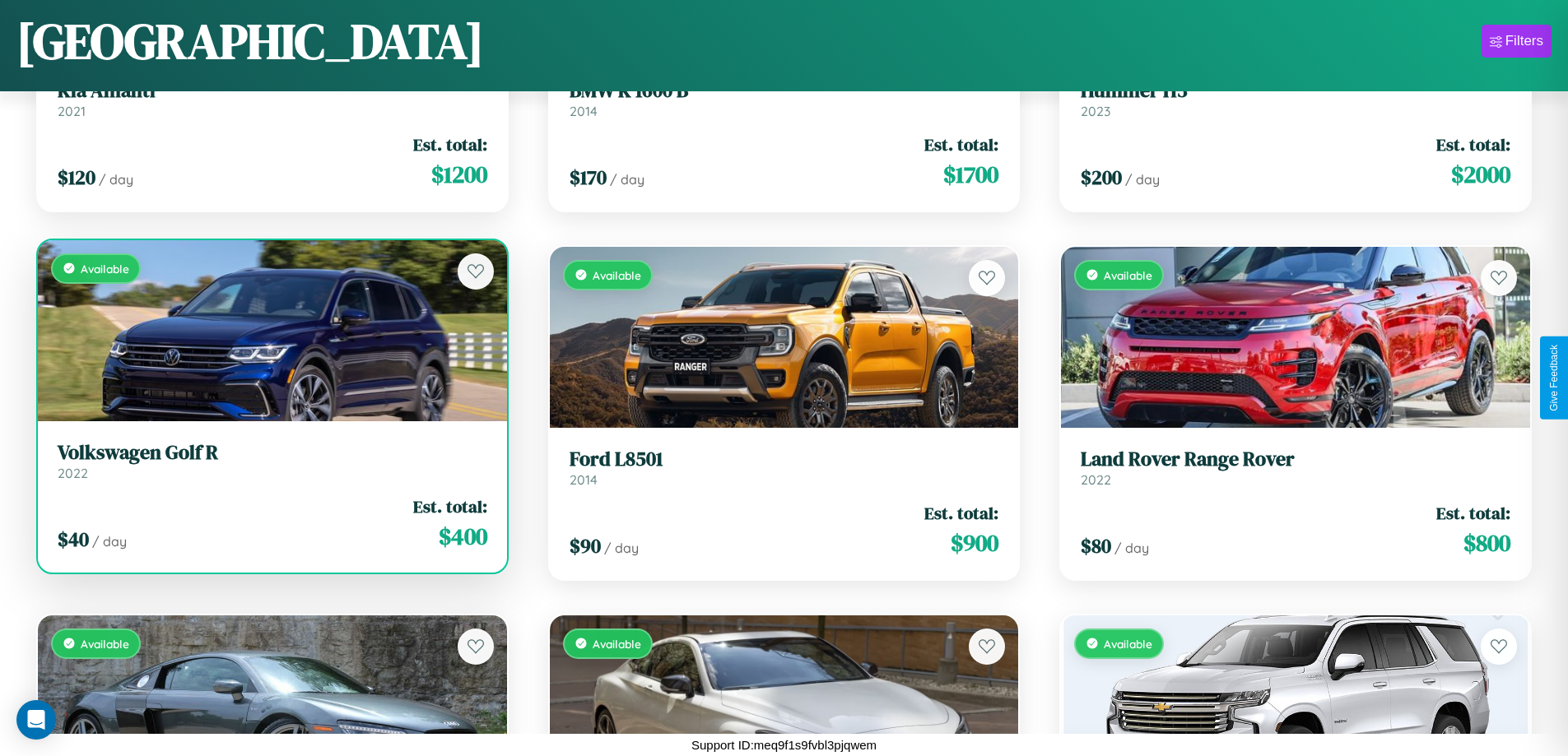
click at [270, 460] on h3 "Volkswagen Golf R" at bounding box center [272, 453] width 430 height 24
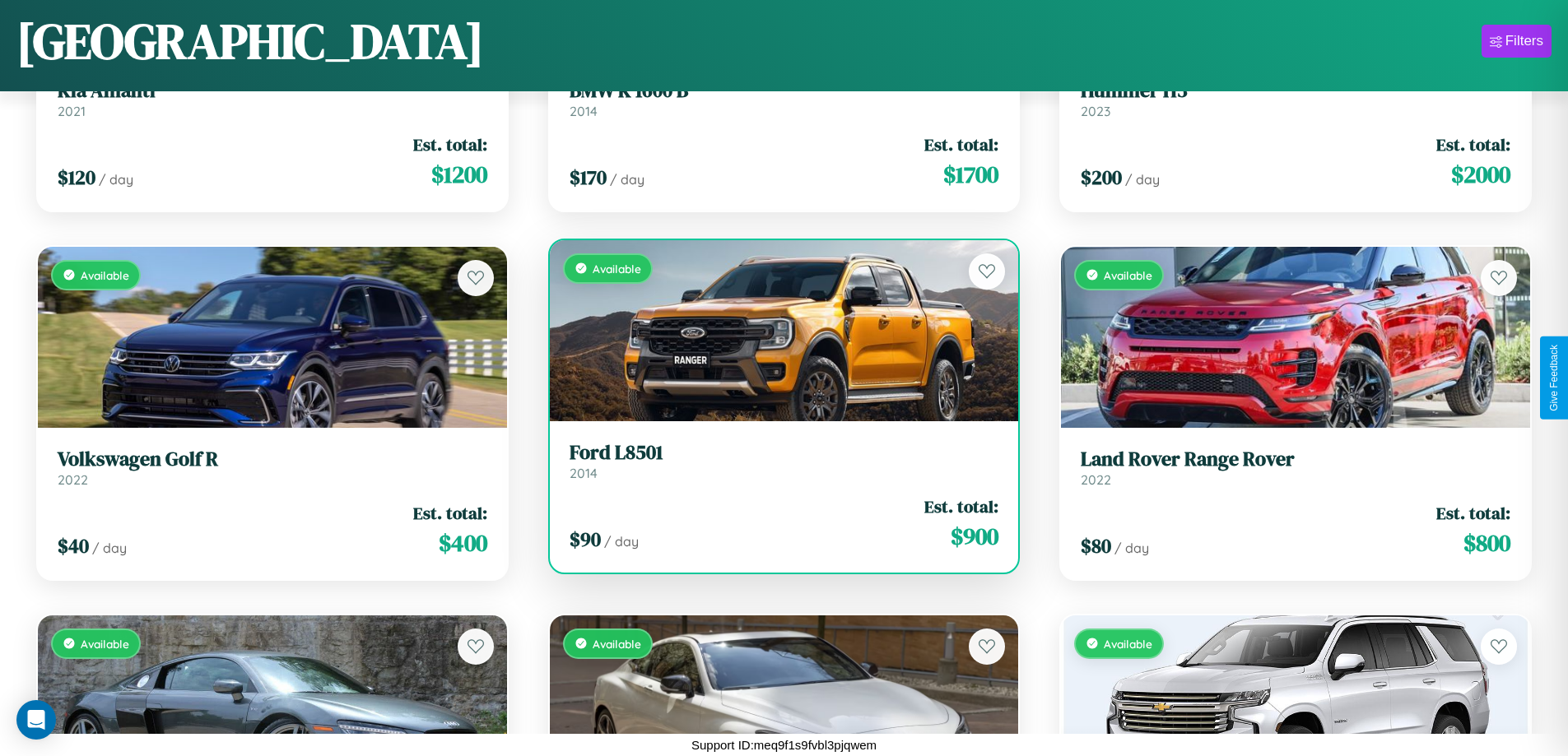
scroll to position [15337, 0]
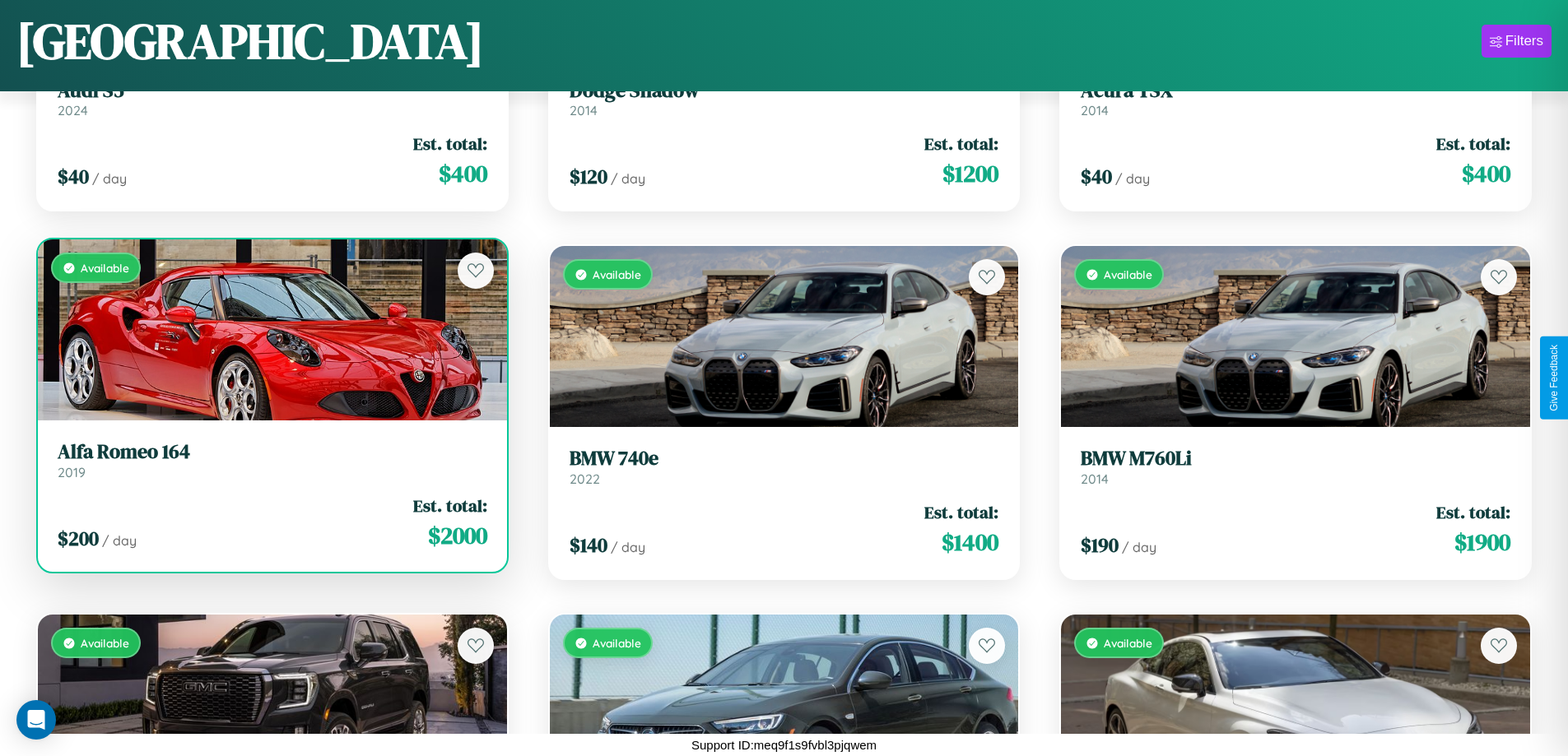
click at [270, 467] on link "Alfa Romeo 164 2019" at bounding box center [272, 460] width 430 height 40
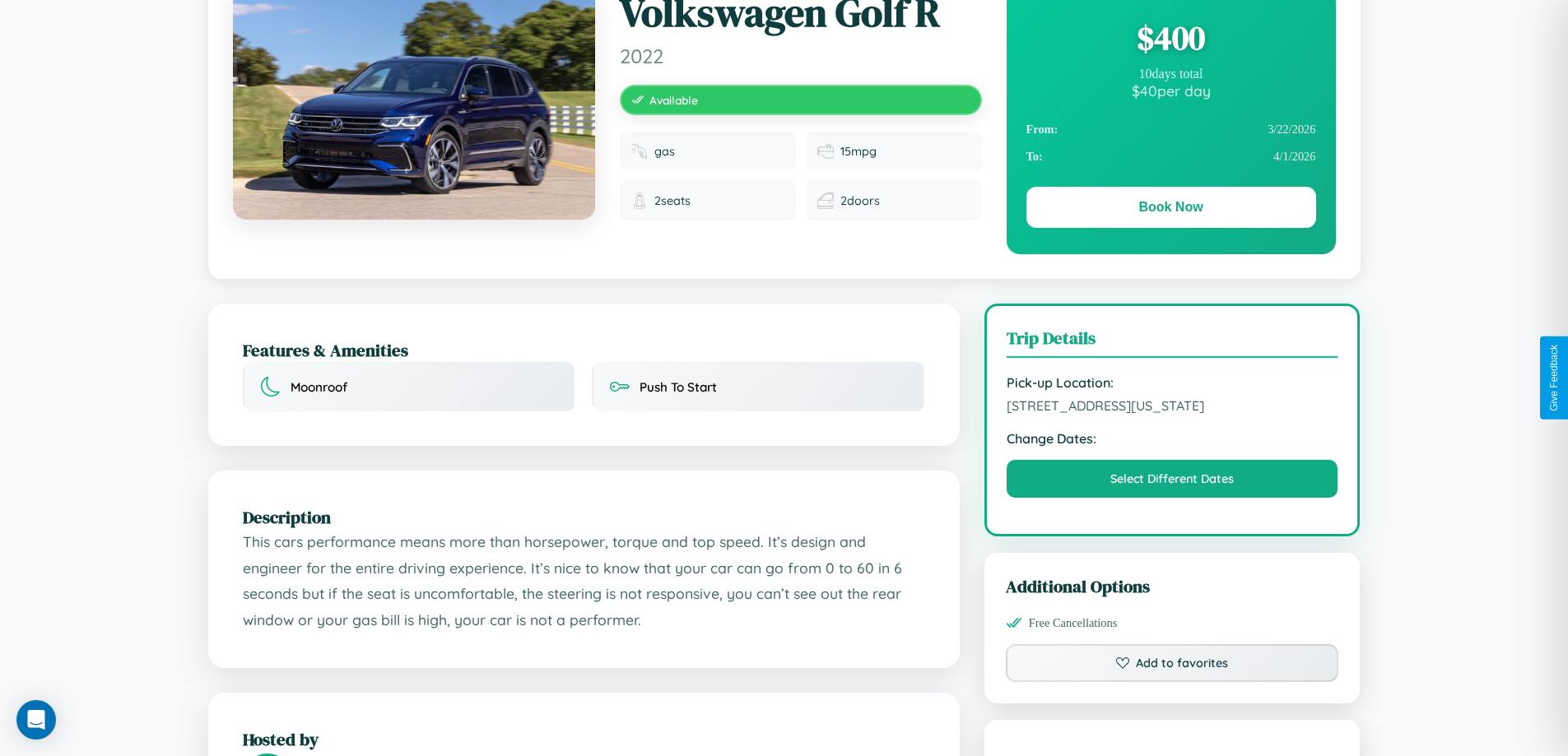
scroll to position [557, 0]
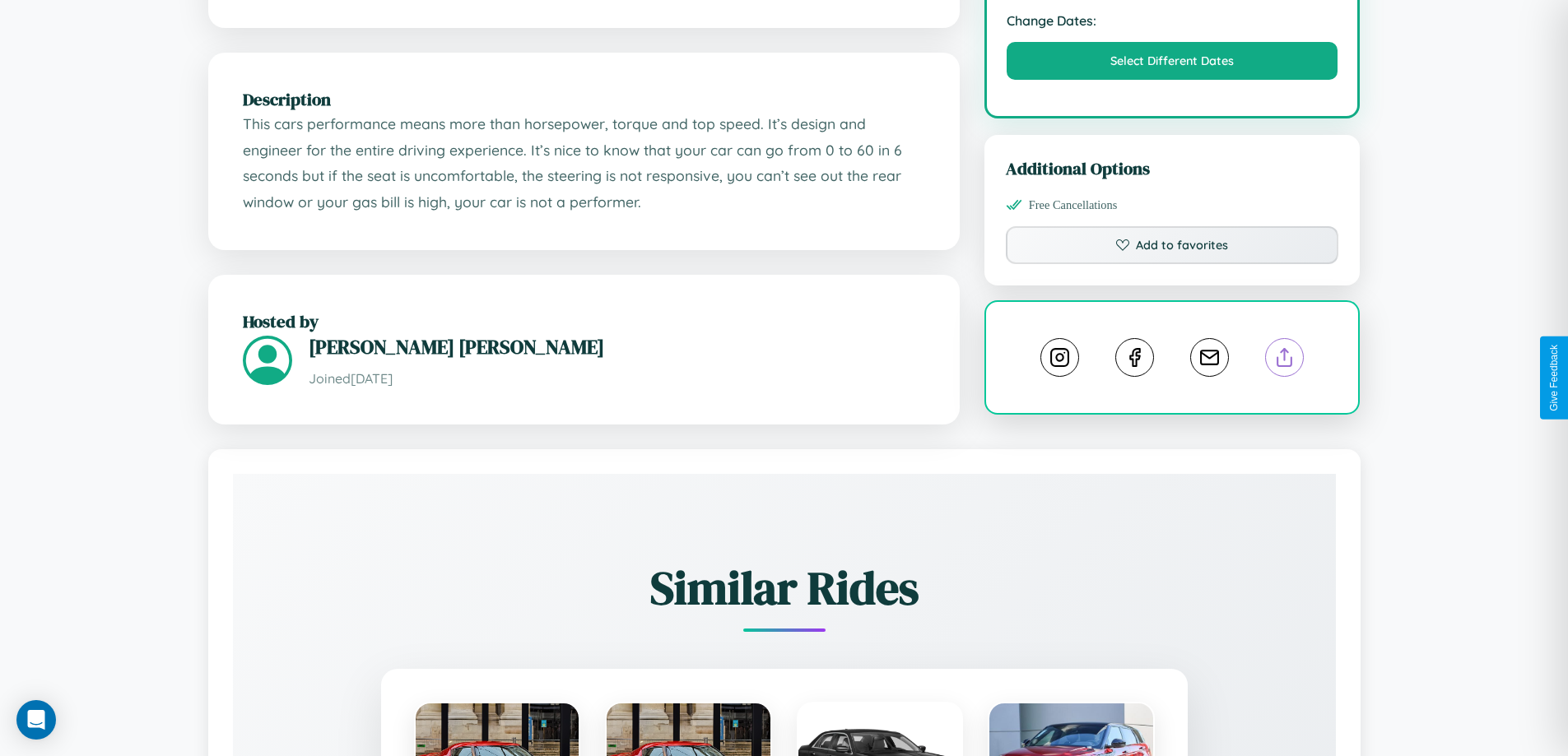
click at [1285, 360] on line at bounding box center [1285, 354] width 0 height 12
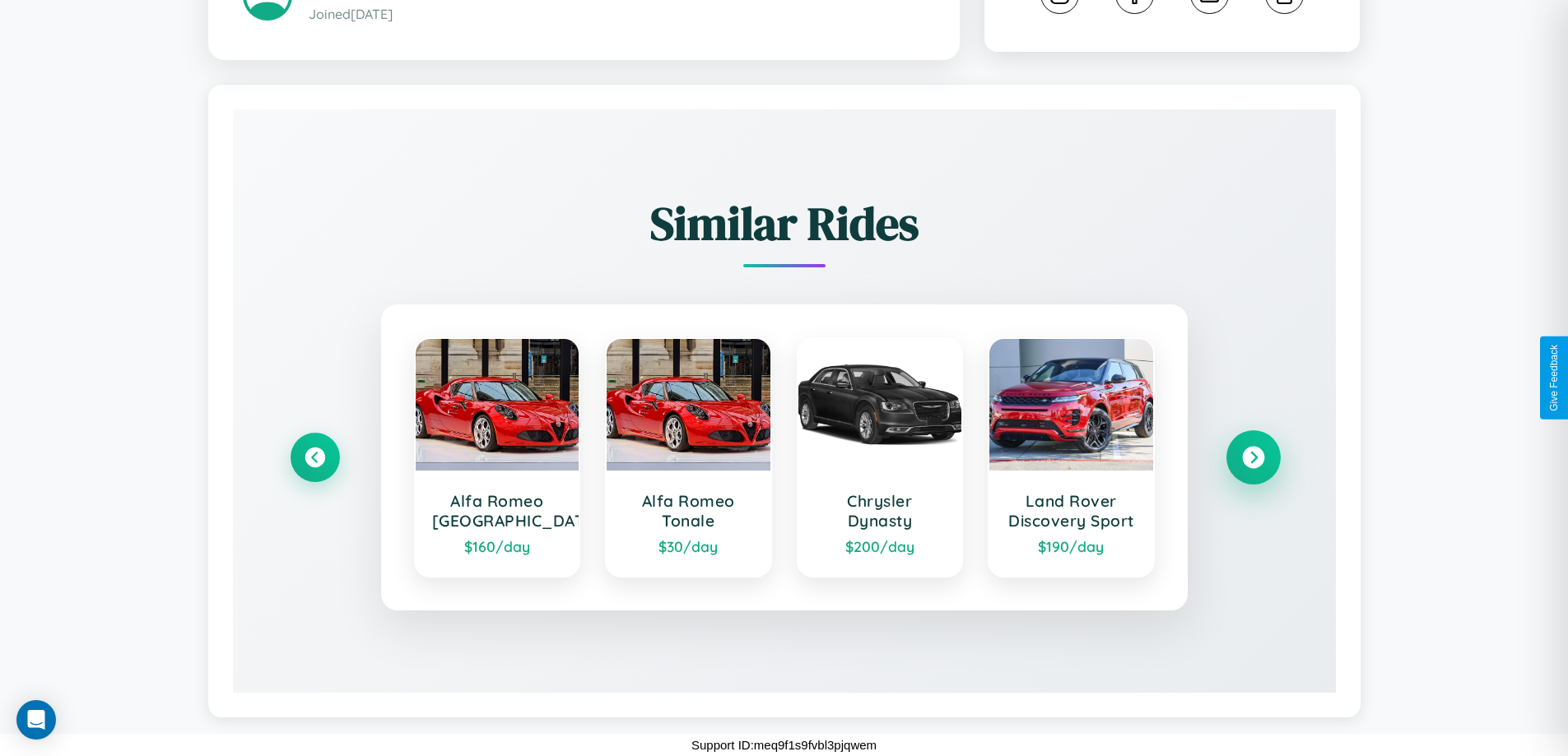
click at [1252, 458] on icon at bounding box center [1253, 458] width 22 height 22
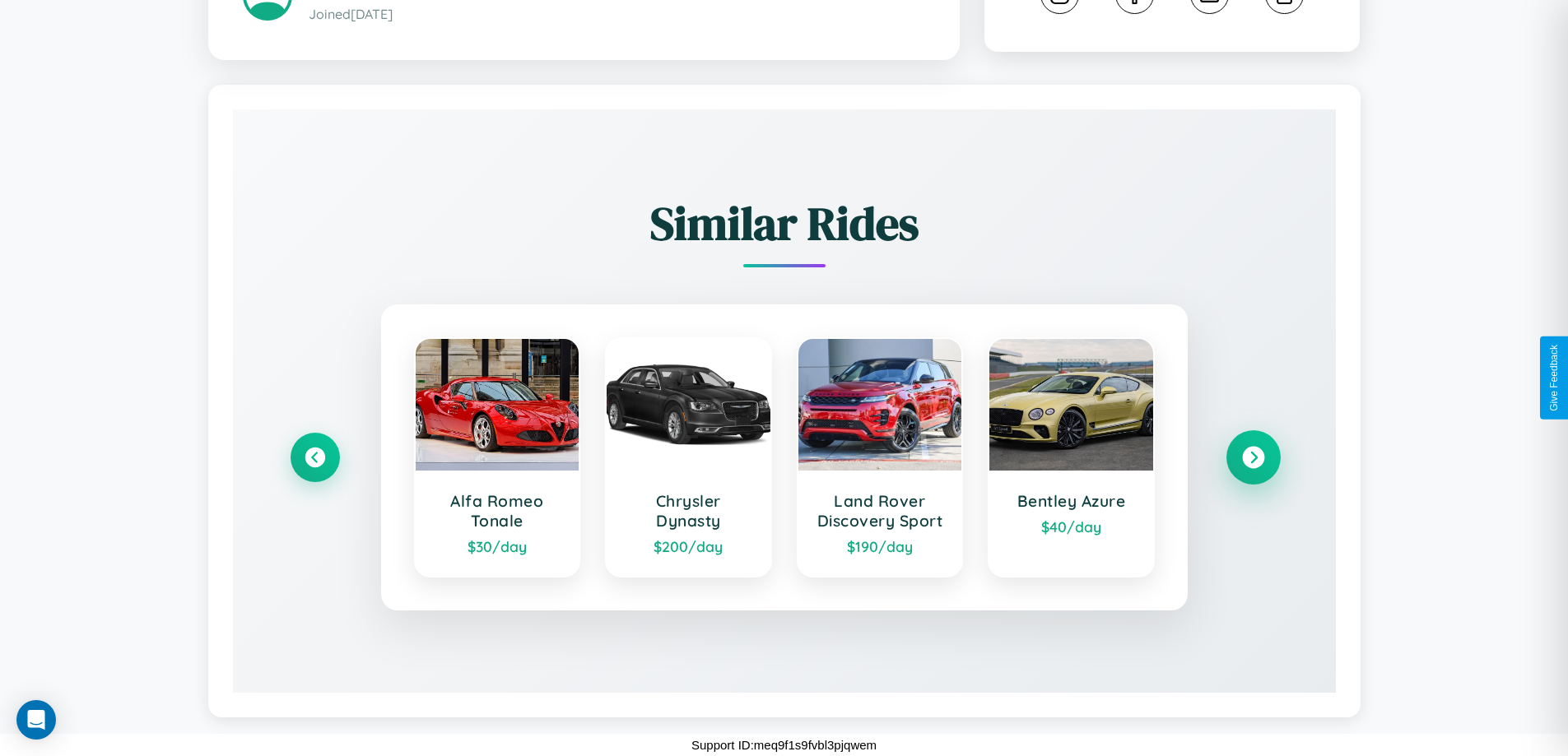
click at [1252, 458] on icon at bounding box center [1253, 458] width 22 height 22
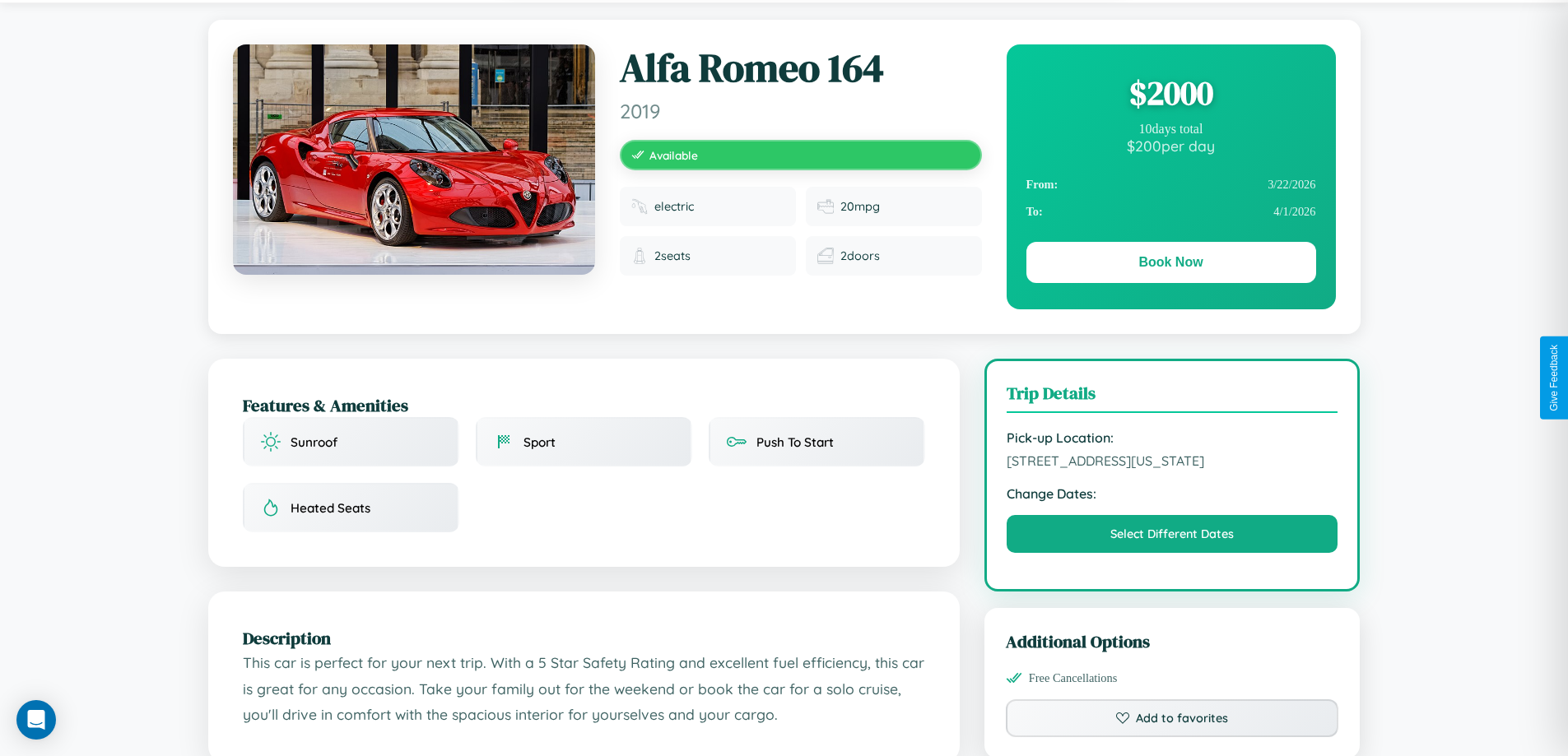
scroll to position [443, 0]
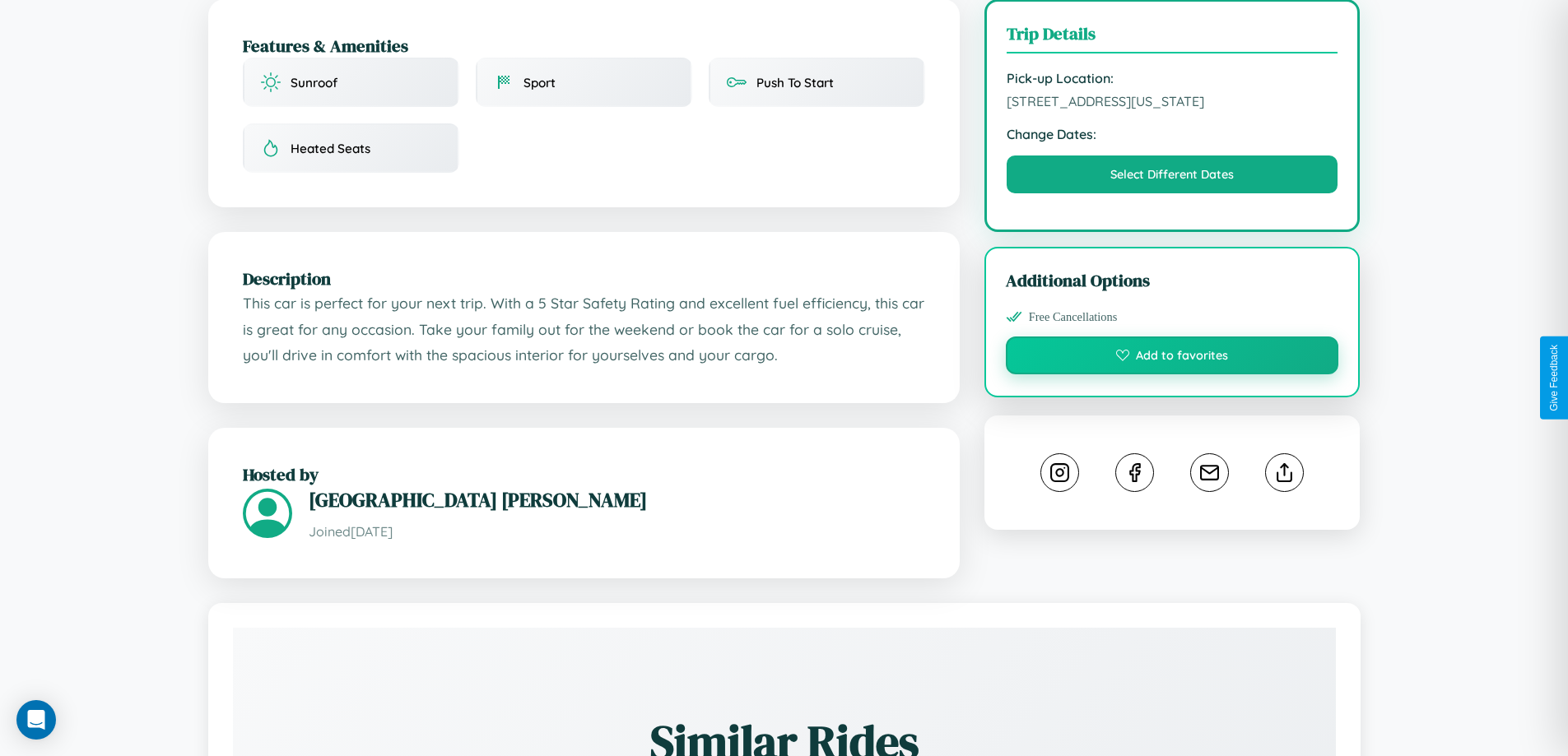
click at [1172, 374] on button "Add to favorites" at bounding box center [1172, 356] width 333 height 38
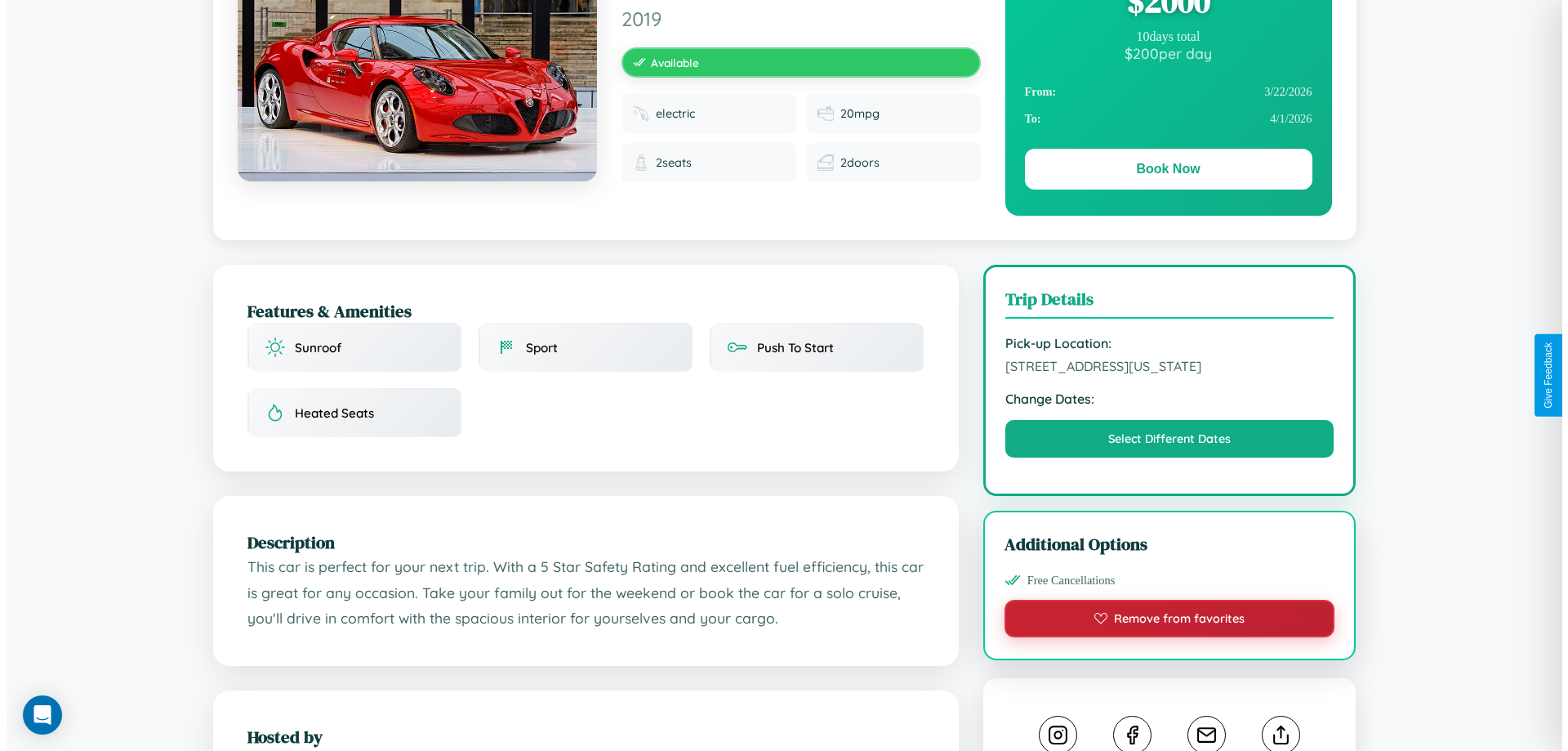
scroll to position [0, 0]
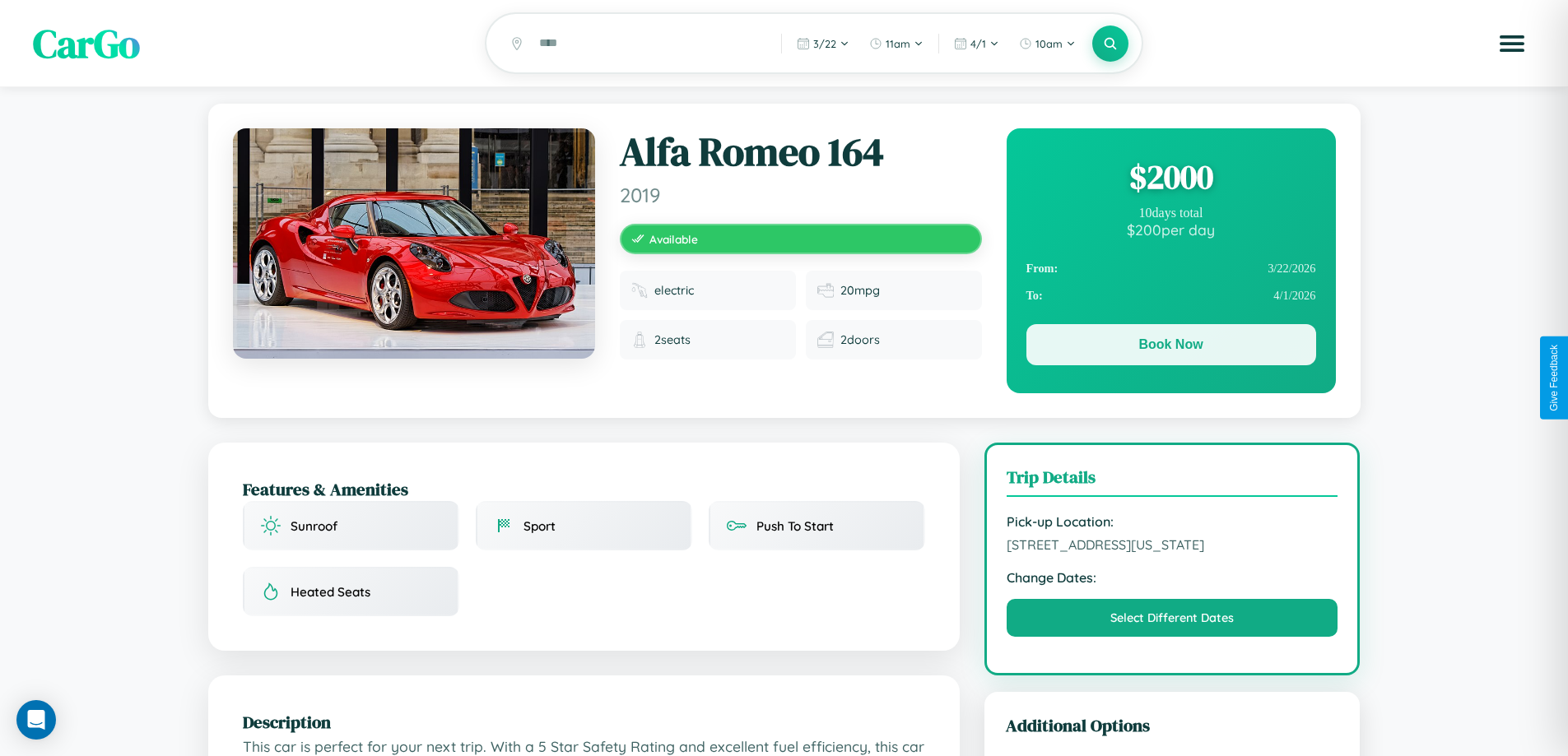
click at [1170, 348] on button "Book Now" at bounding box center [1171, 344] width 289 height 41
